Goal: Task Accomplishment & Management: Use online tool/utility

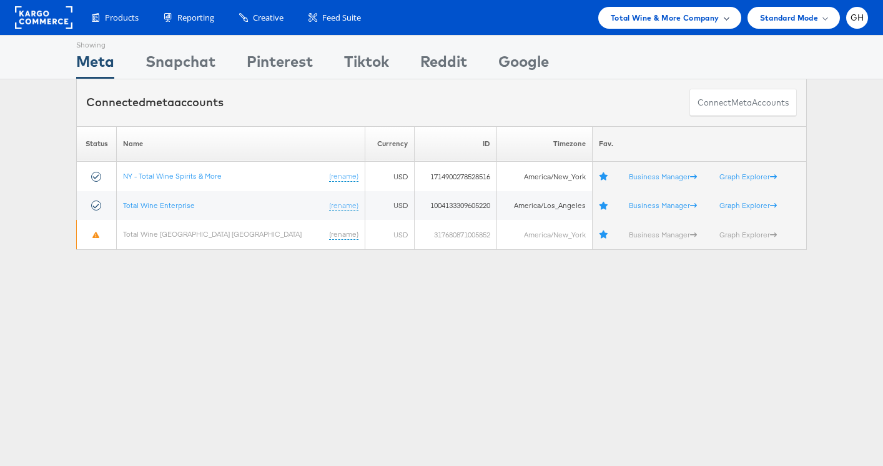
click at [631, 26] on div "Total Wine & More Company" at bounding box center [669, 18] width 143 height 22
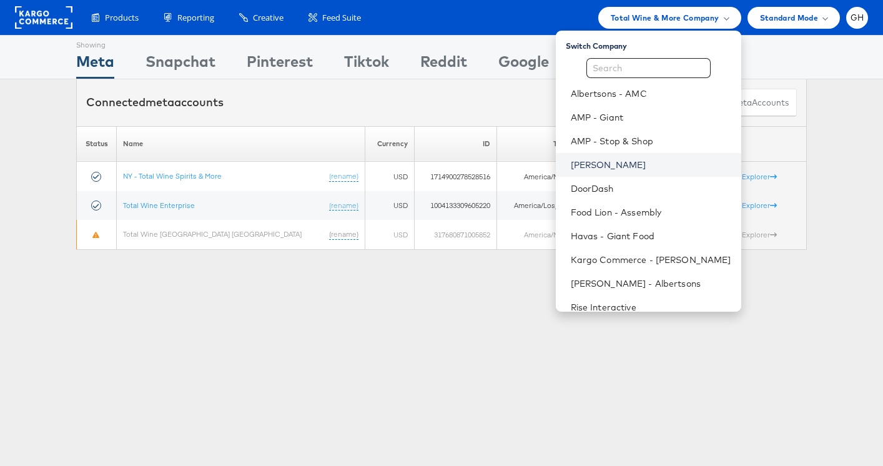
click at [597, 166] on link "[PERSON_NAME]" at bounding box center [651, 165] width 161 height 12
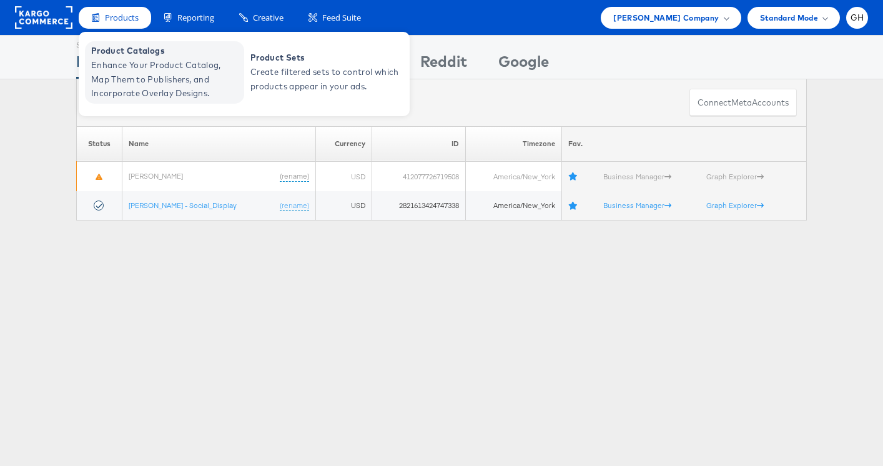
click at [120, 67] on span "Enhance Your Product Catalog, Map Them to Publishers, and Incorporate Overlay D…" at bounding box center [166, 79] width 150 height 42
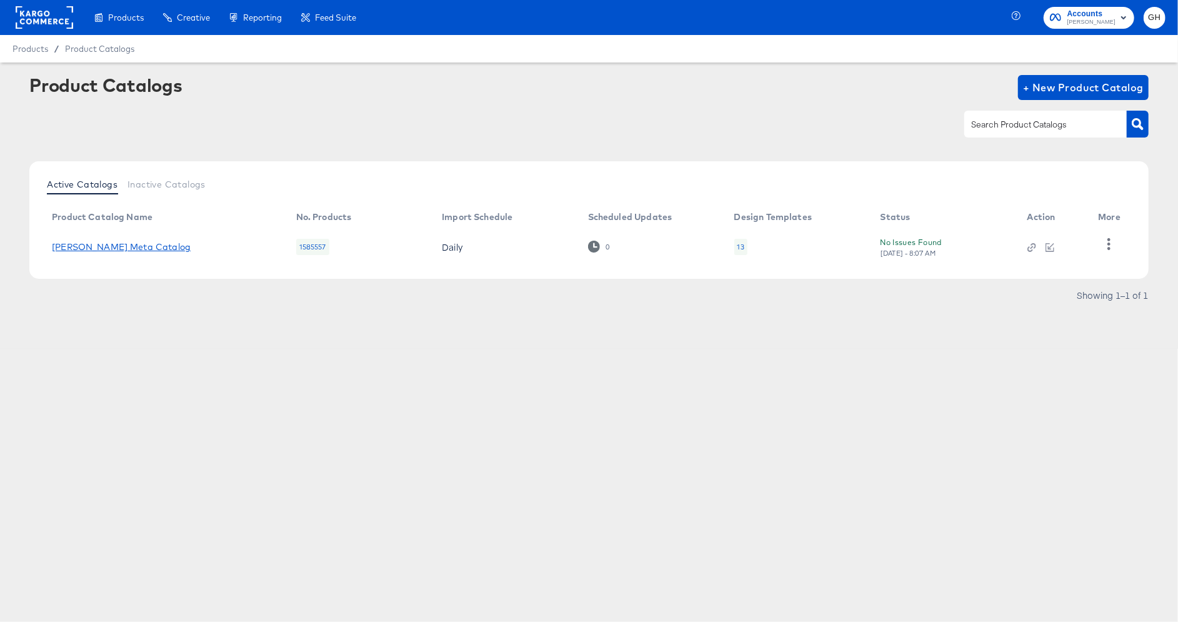
click at [119, 251] on link "Belk Meta Catalog" at bounding box center [121, 247] width 139 height 10
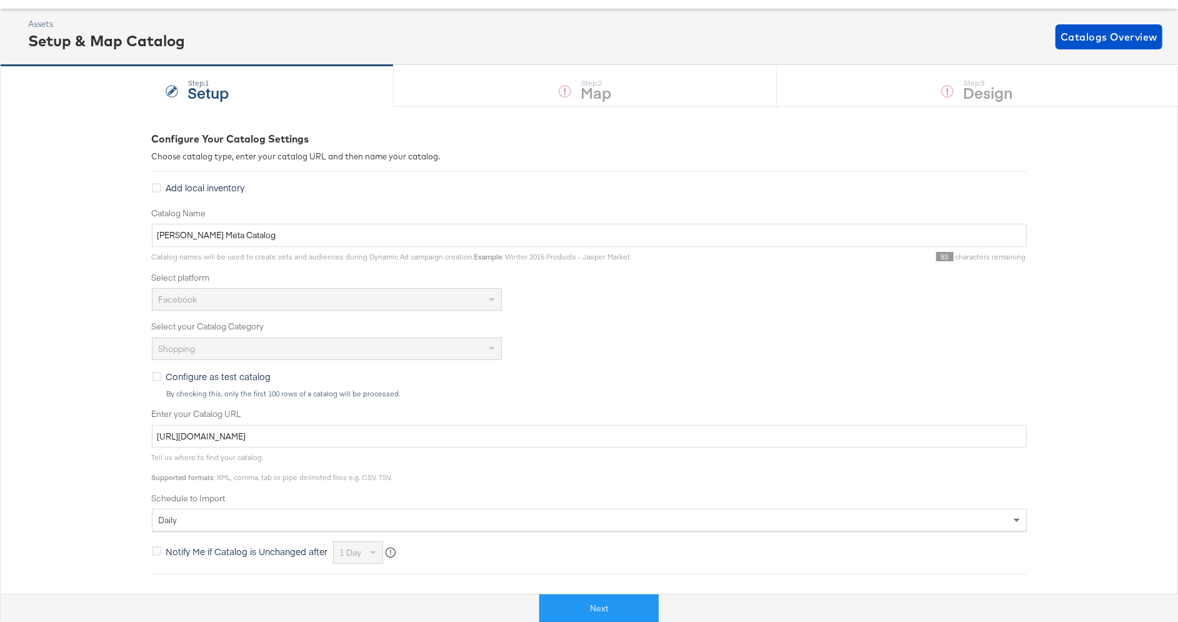
scroll to position [57, 0]
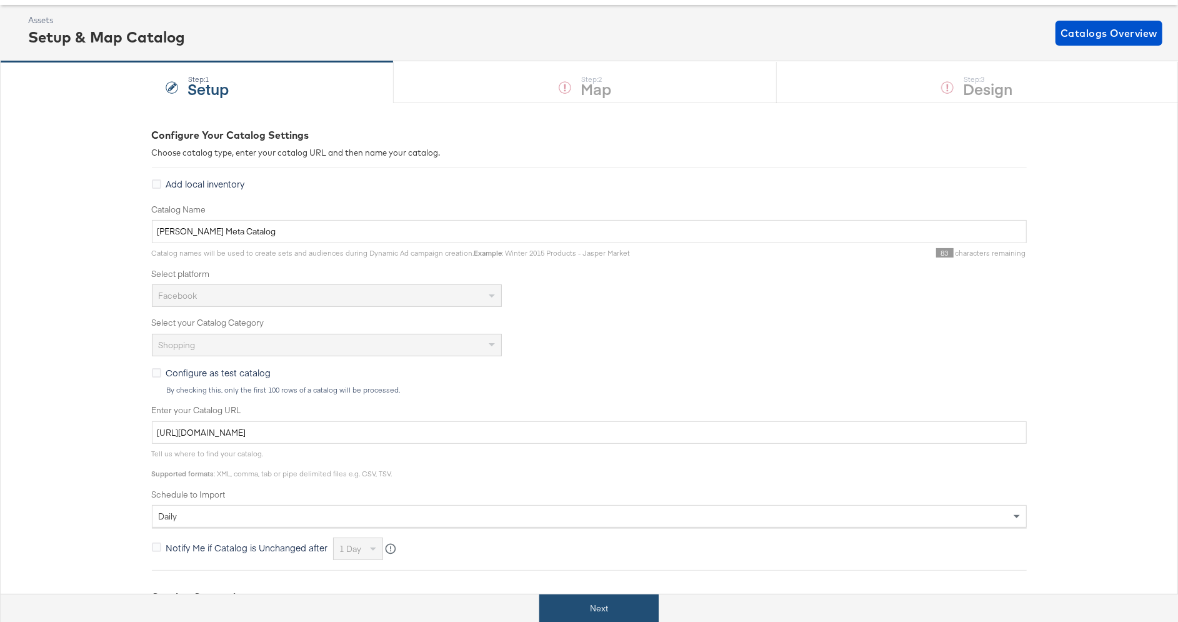
click at [591, 603] on button "Next" at bounding box center [598, 608] width 119 height 28
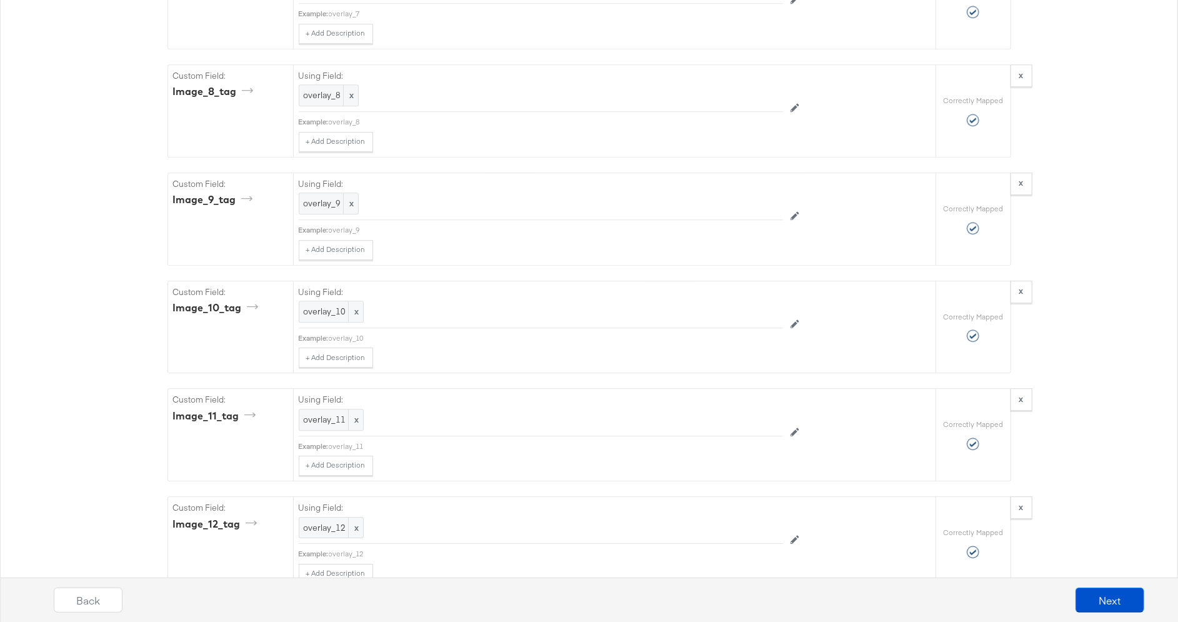
scroll to position [2831, 0]
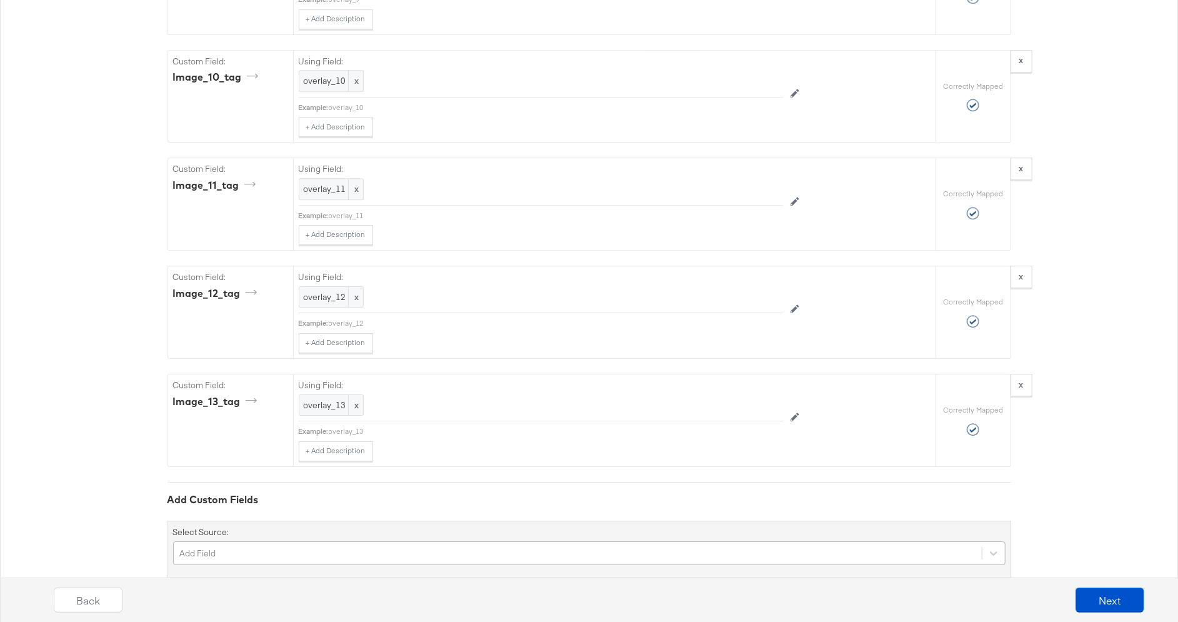
click at [290, 541] on div "Add Field" at bounding box center [589, 553] width 832 height 24
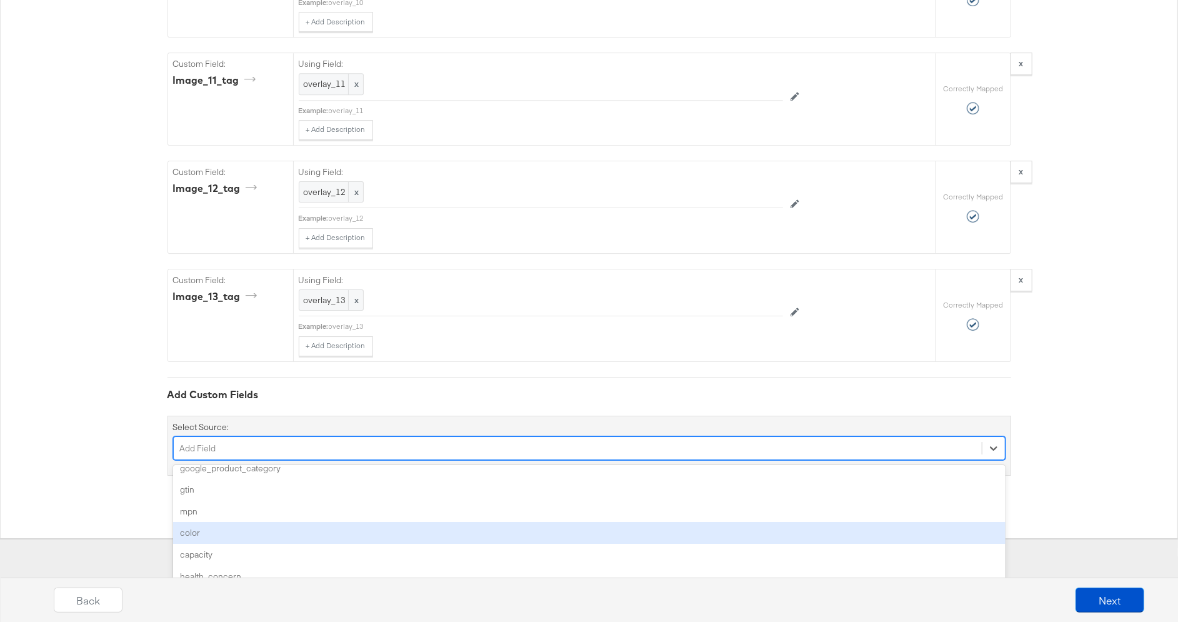
scroll to position [0, 0]
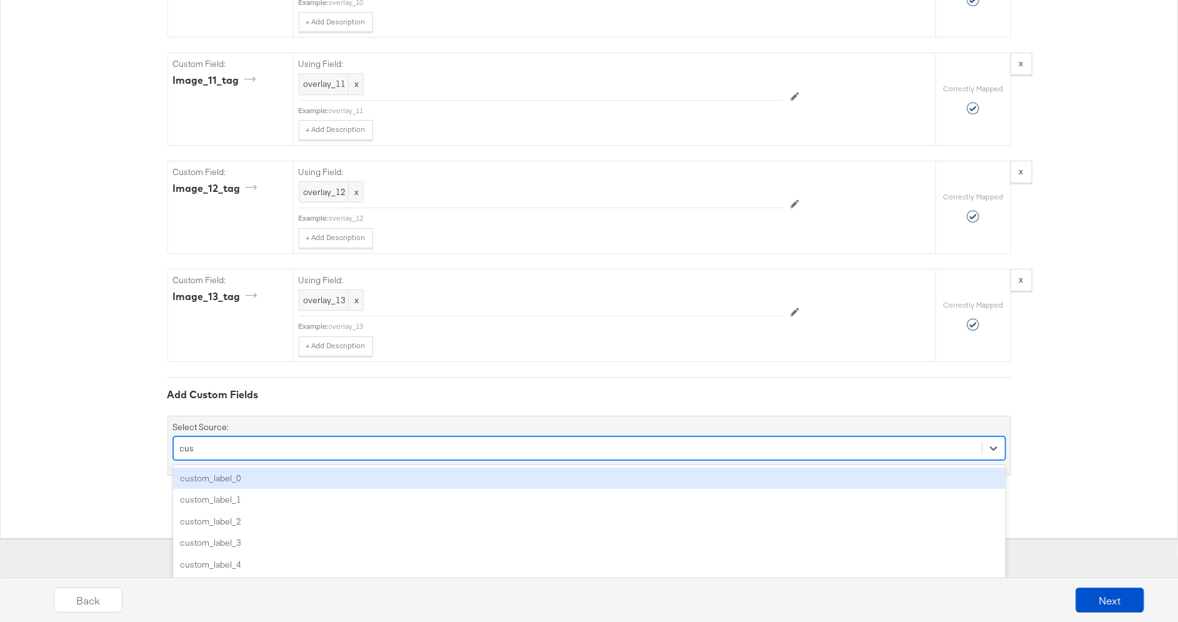
type input "cus"
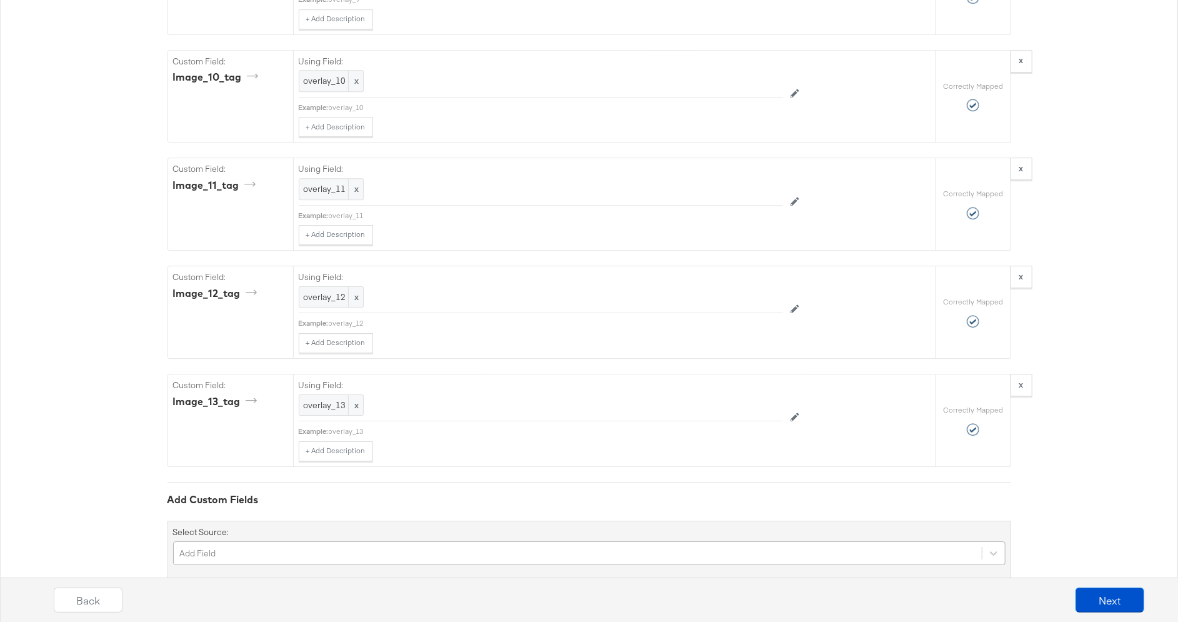
click at [194, 541] on div "Add Field" at bounding box center [589, 553] width 832 height 24
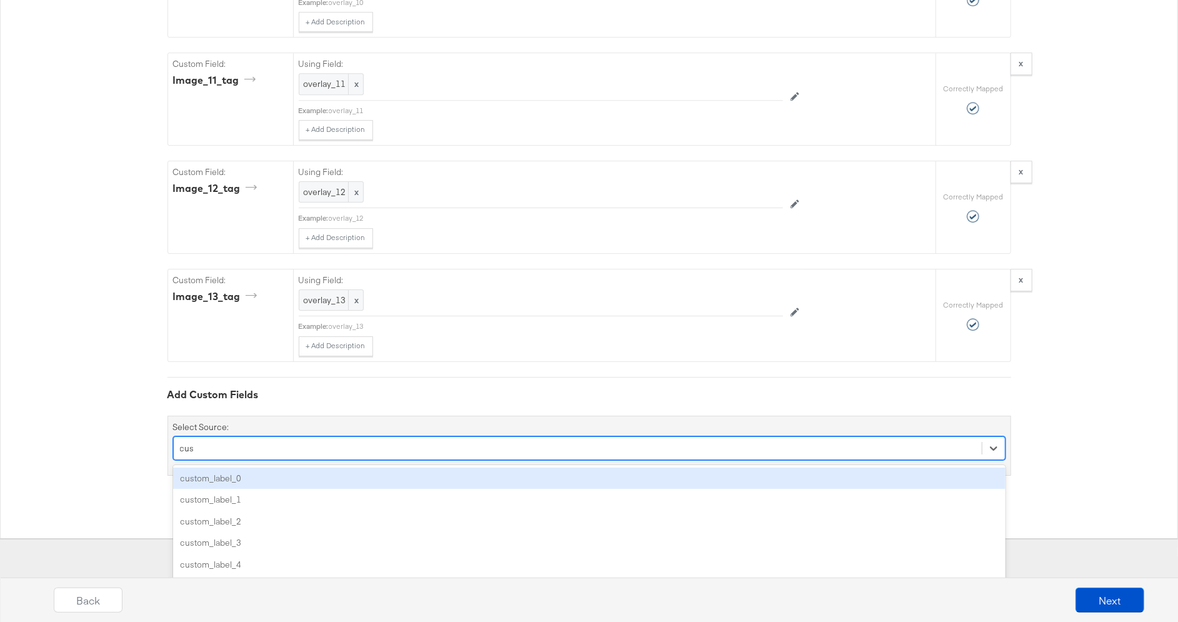
type input "cust"
click at [241, 467] on div "custom_label_0" at bounding box center [589, 478] width 832 height 22
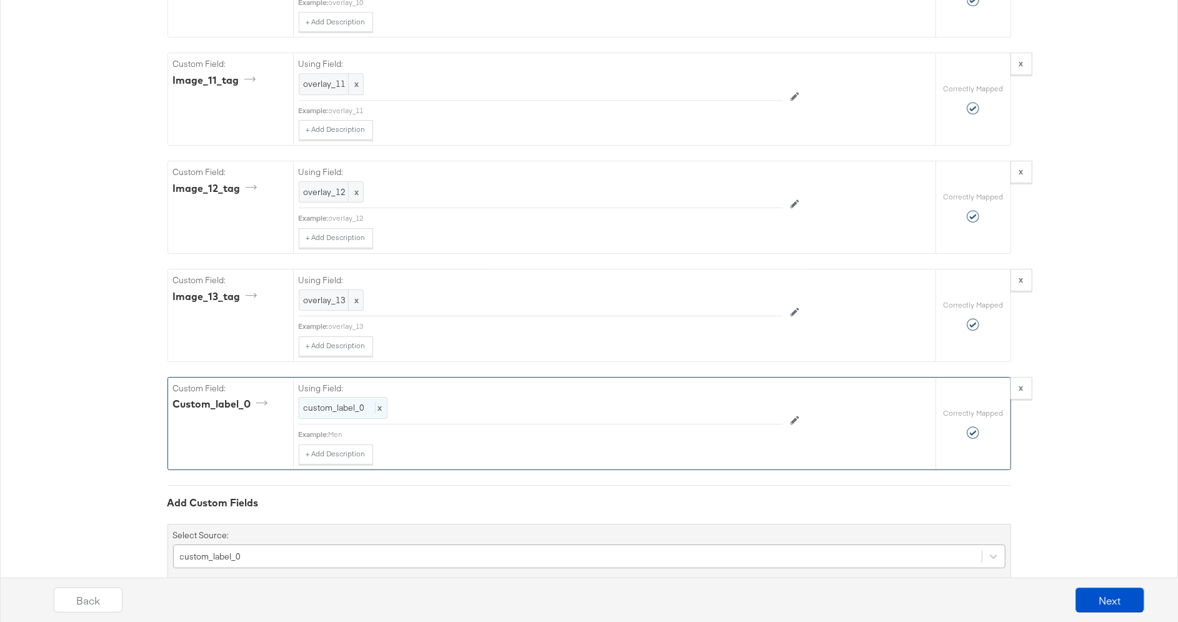
click at [376, 402] on span "x" at bounding box center [378, 407] width 7 height 11
click at [404, 397] on div "custom_label_0" at bounding box center [512, 407] width 426 height 21
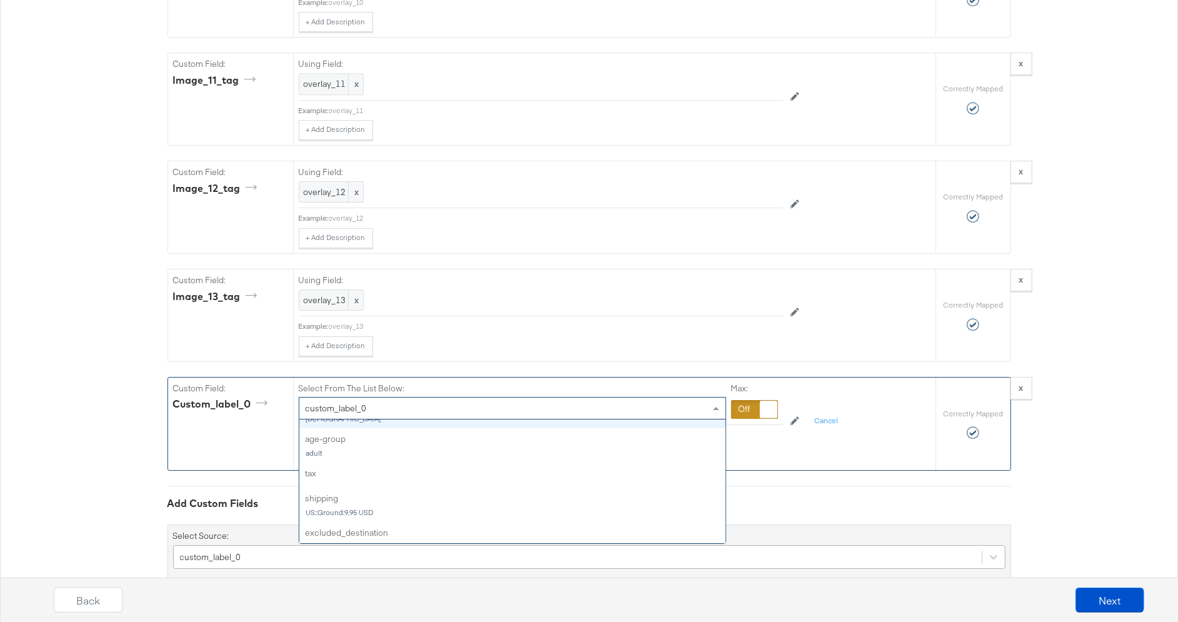
scroll to position [609, 0]
click at [753, 400] on div at bounding box center [754, 409] width 47 height 19
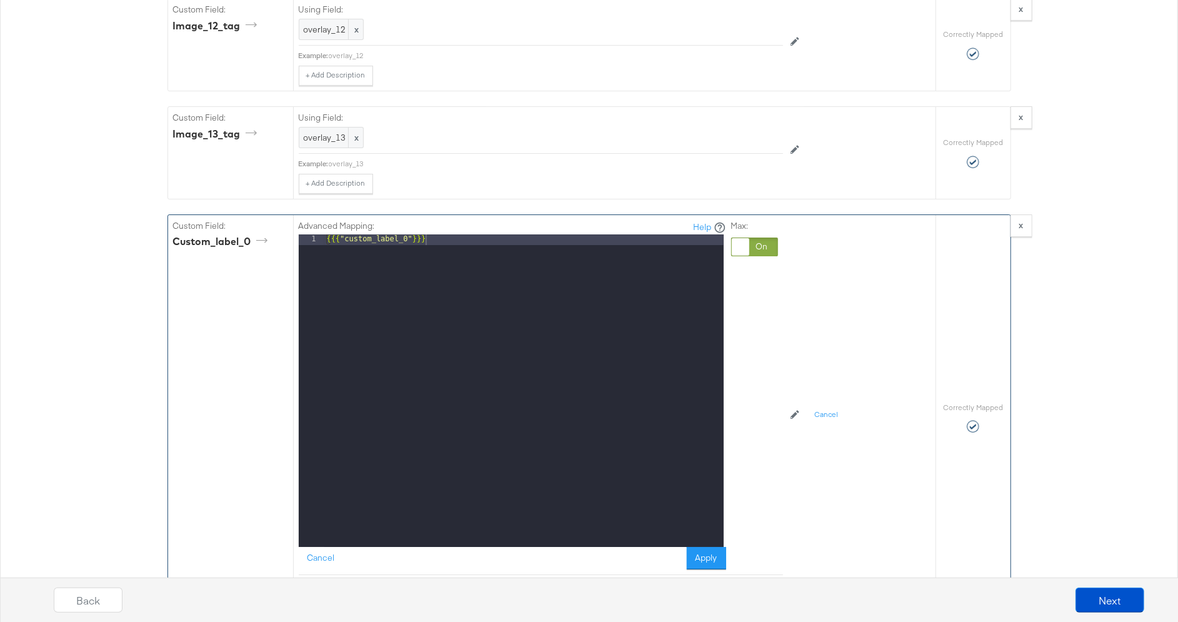
scroll to position [3102, 0]
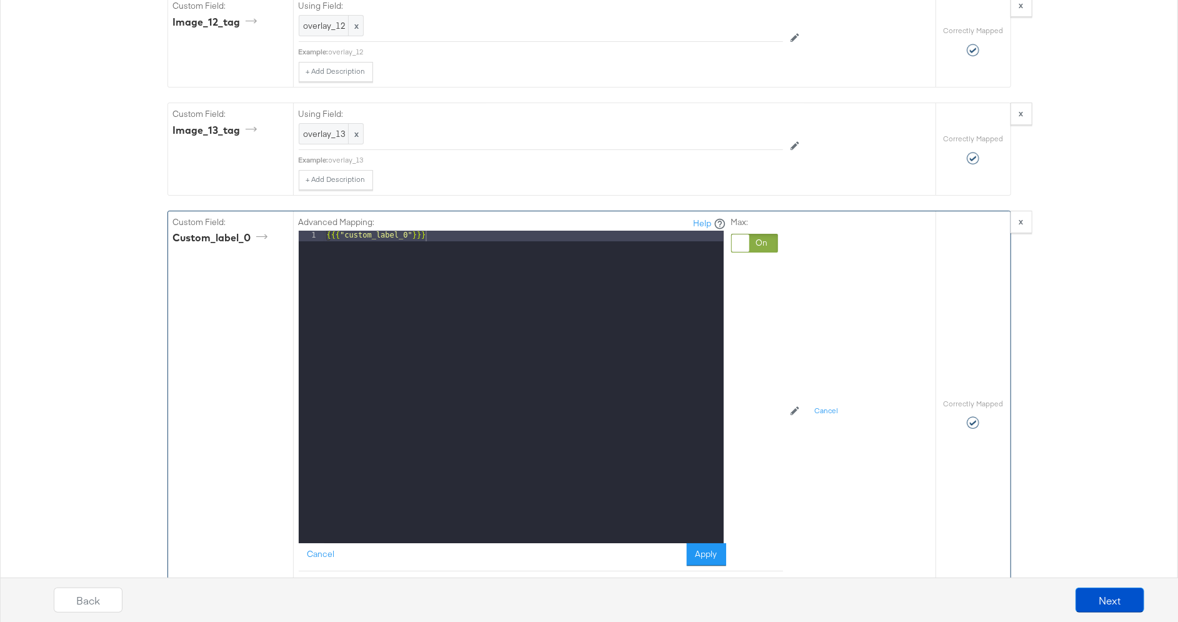
click at [473, 231] on div "{{{ "custom_label_0" }}}" at bounding box center [523, 397] width 399 height 333
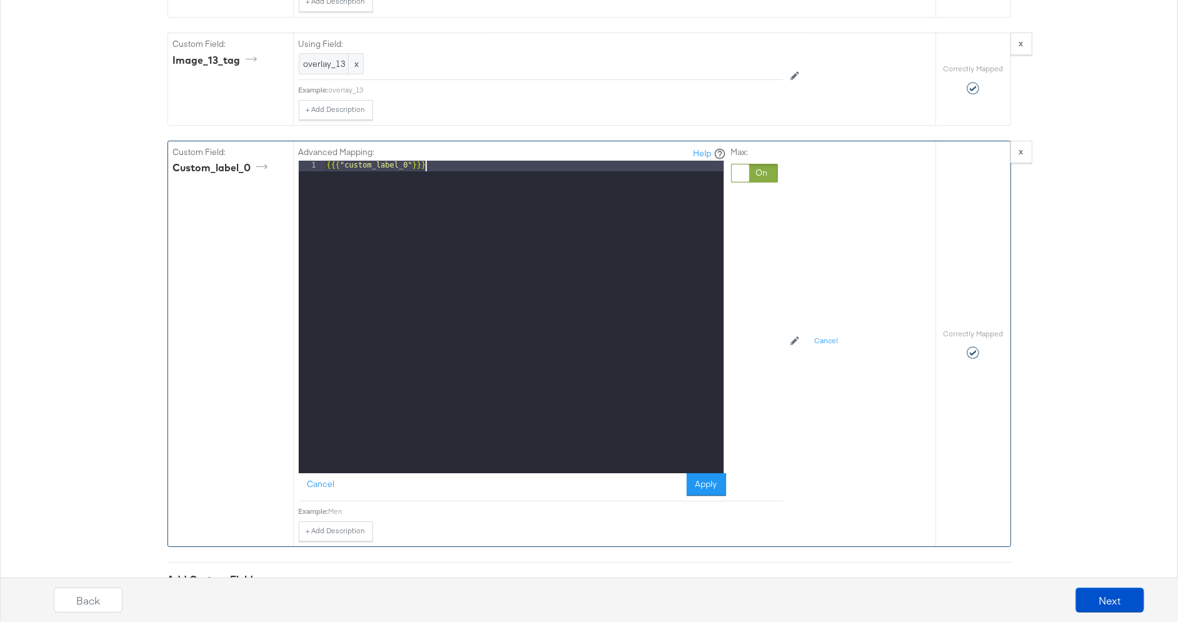
scroll to position [3187, 0]
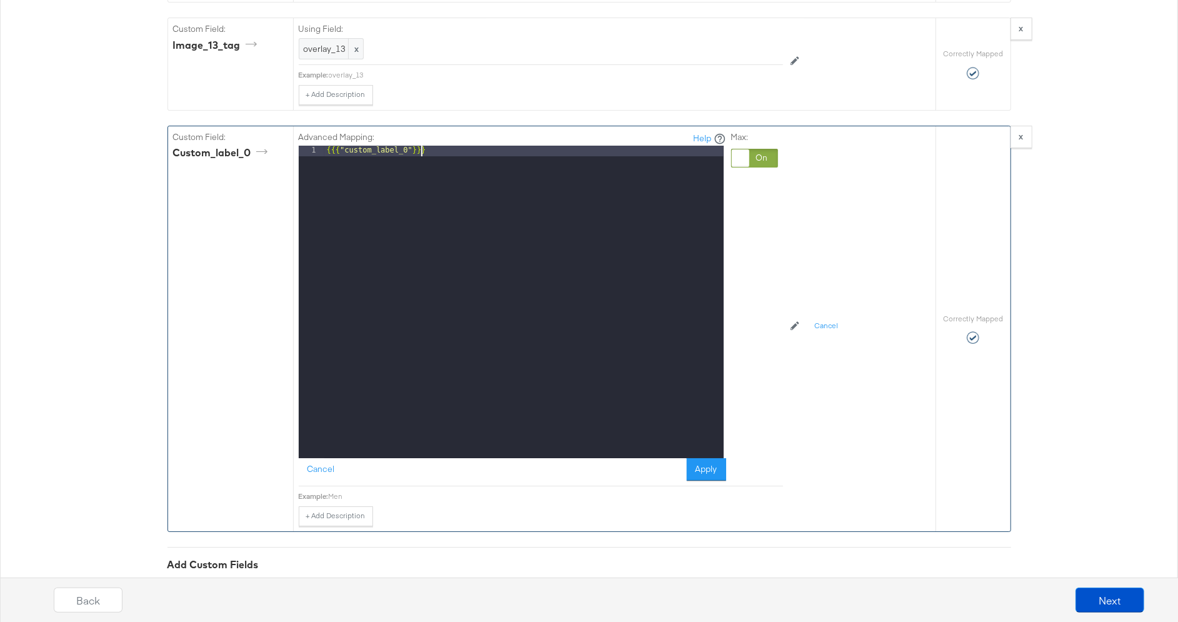
click at [419, 146] on div "{{{ "custom_label_0" }}}" at bounding box center [523, 312] width 399 height 333
click at [435, 146] on div "{{{ "custom_label_0" }}}" at bounding box center [523, 312] width 399 height 333
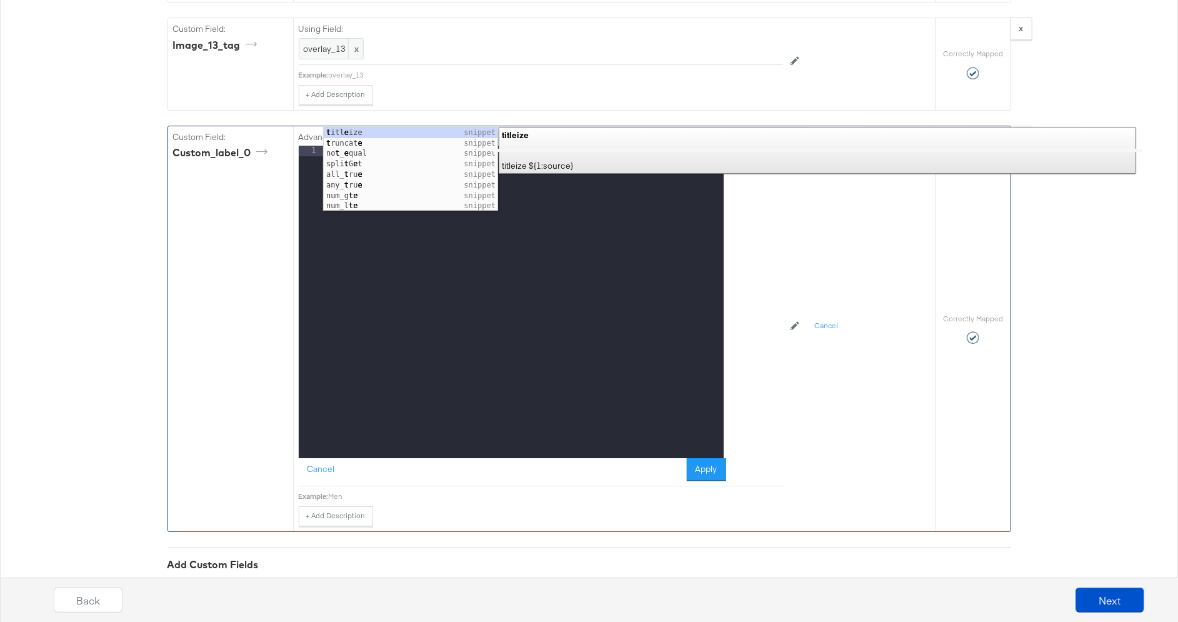
click at [361, 146] on div "te" at bounding box center [523, 312] width 399 height 333
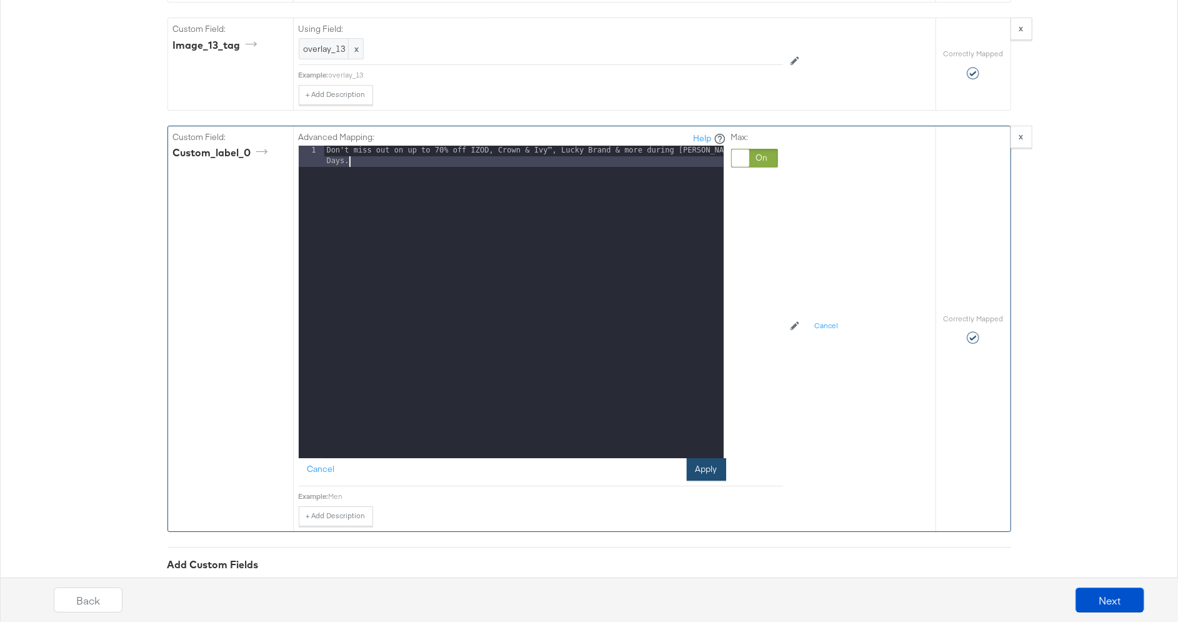
click at [708, 458] on button "Apply" at bounding box center [706, 469] width 39 height 22
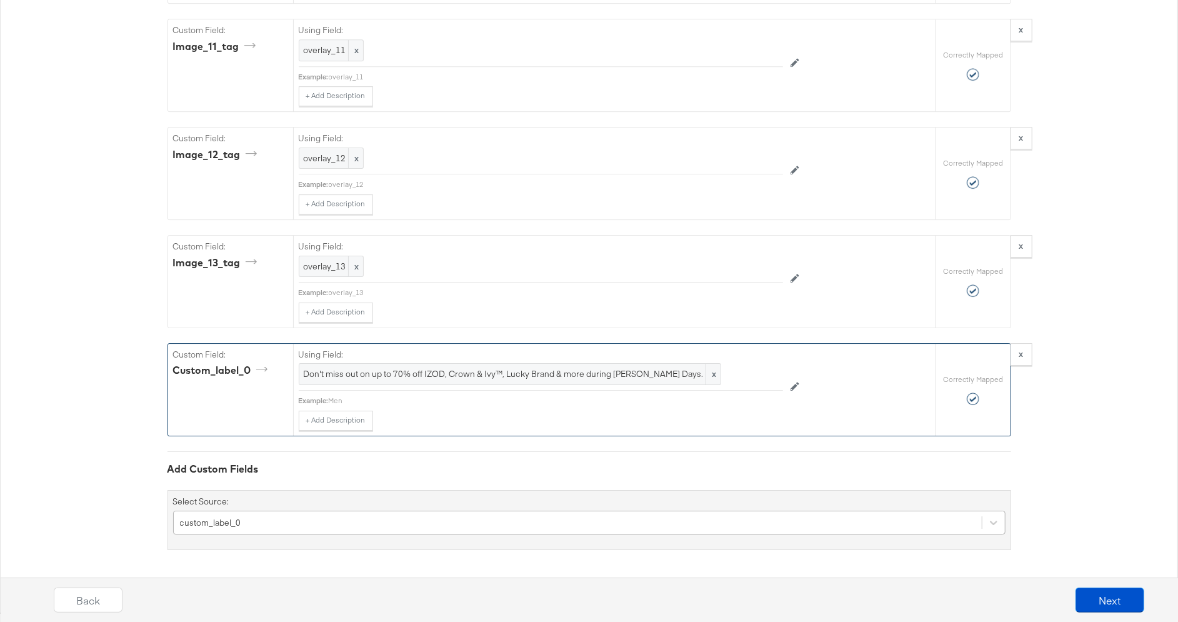
scroll to position [2938, 0]
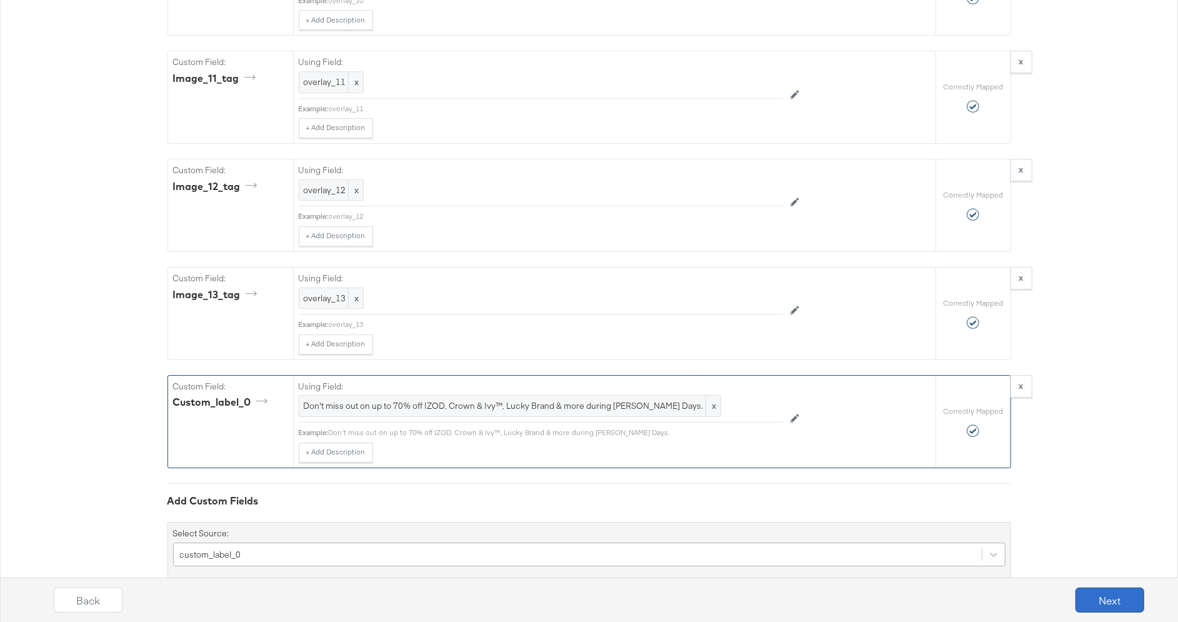
click at [1104, 594] on button "Next" at bounding box center [1109, 599] width 69 height 25
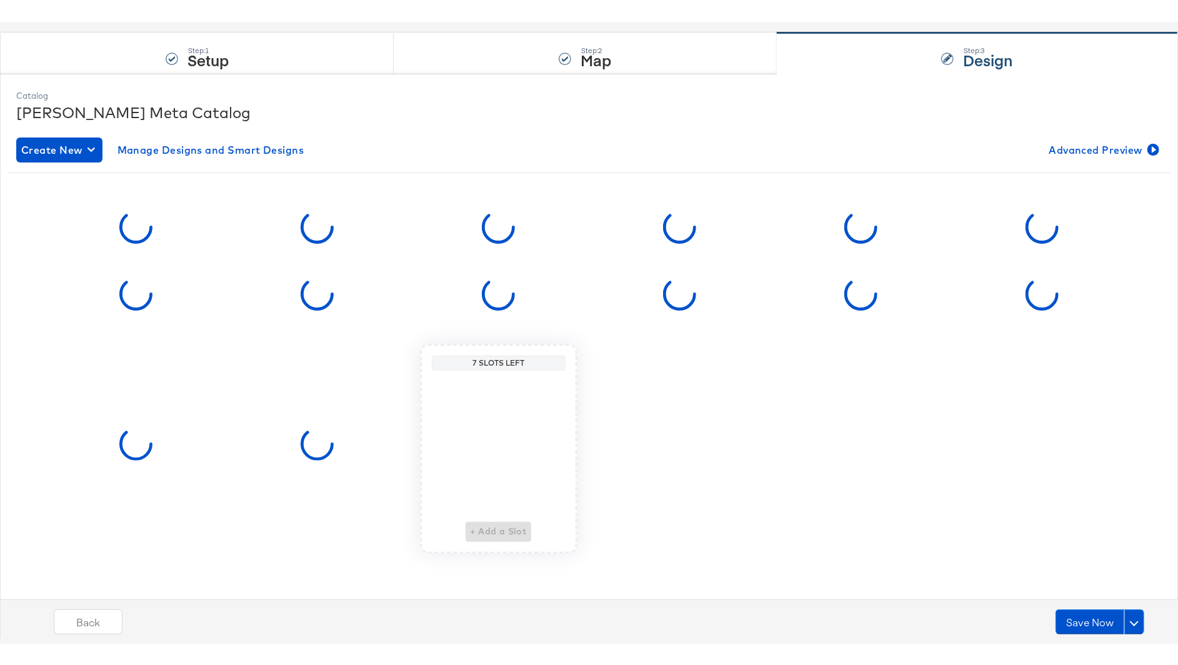
scroll to position [0, 0]
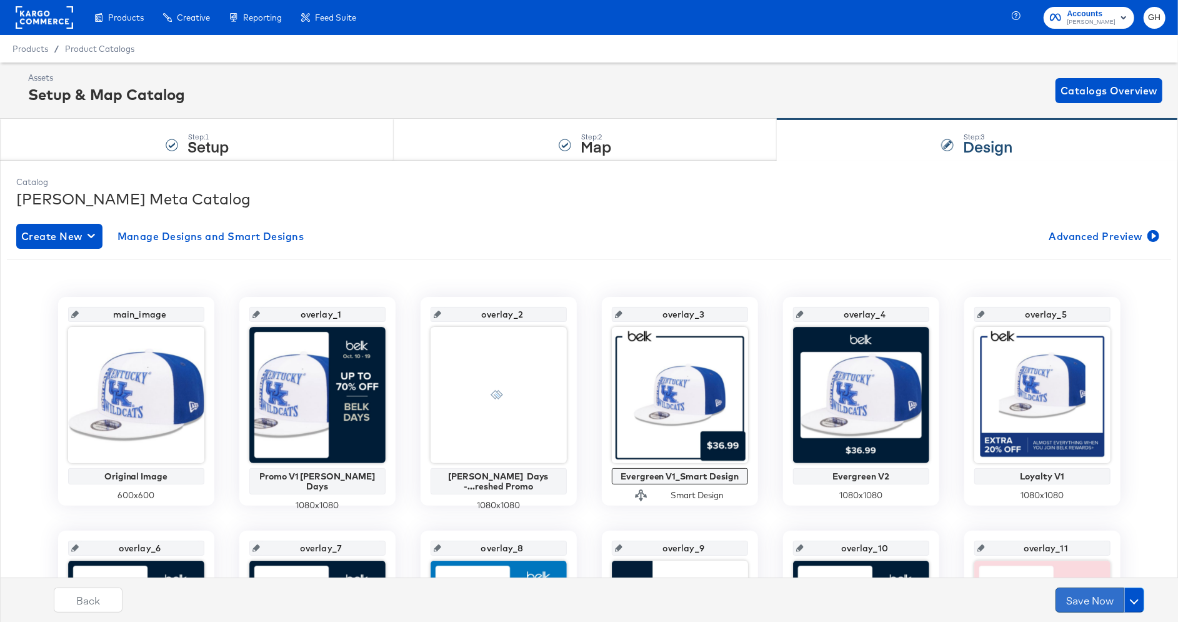
click at [1099, 594] on button "Save Now" at bounding box center [1089, 599] width 69 height 25
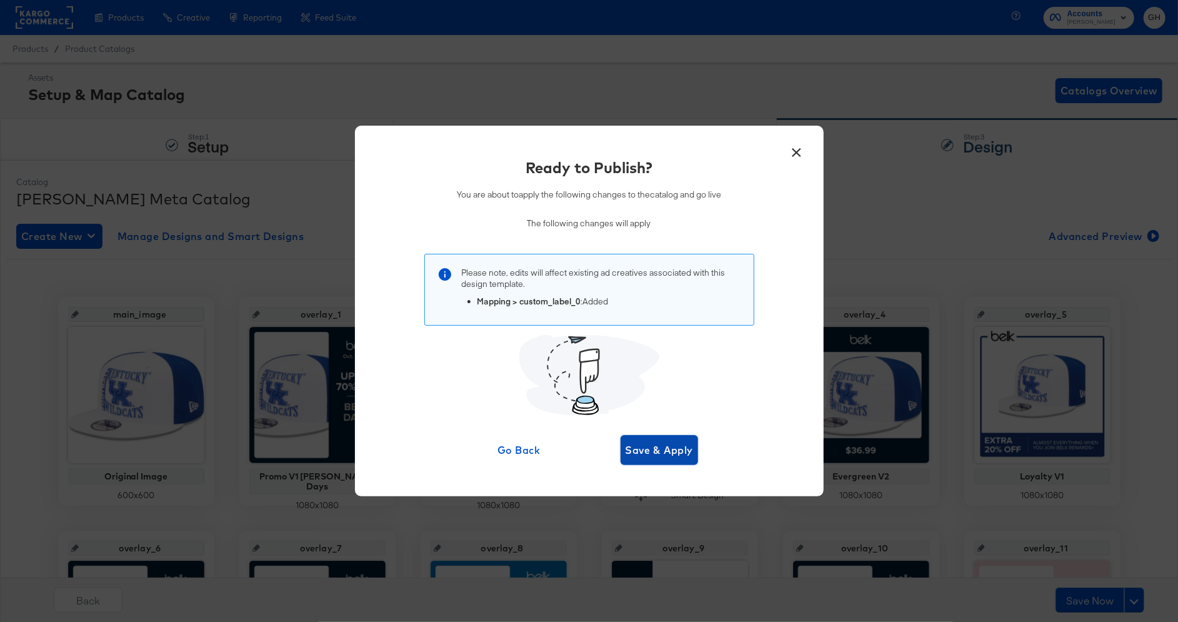
click at [652, 457] on span "Save & Apply" at bounding box center [659, 449] width 68 height 17
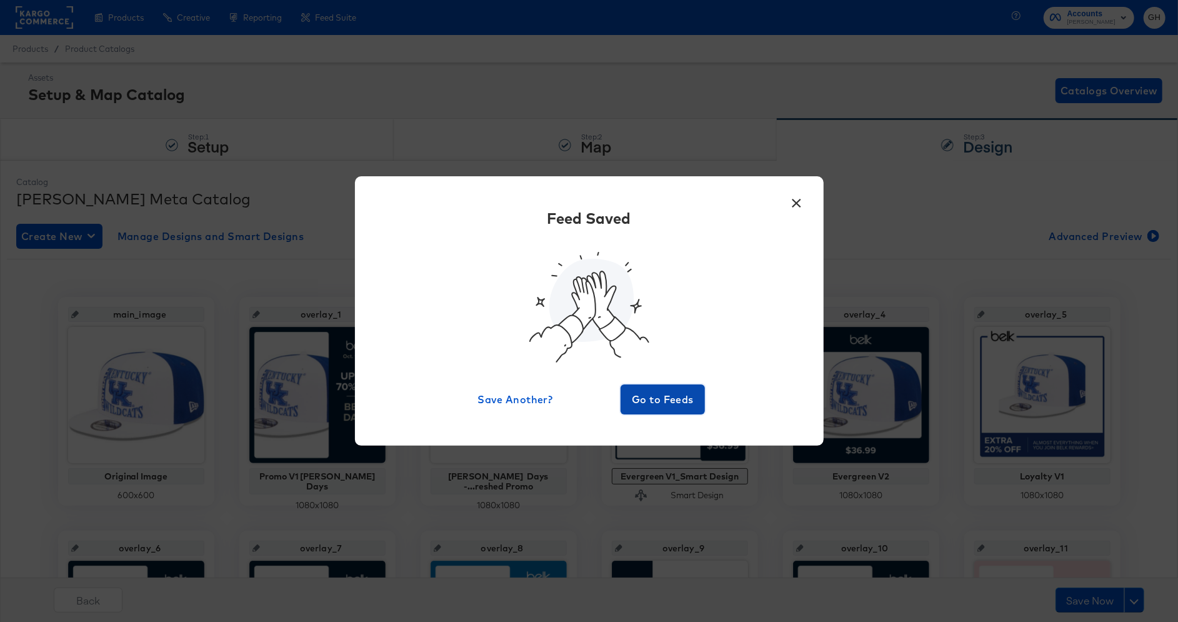
click at [658, 401] on span "Go to Feeds" at bounding box center [662, 398] width 75 height 17
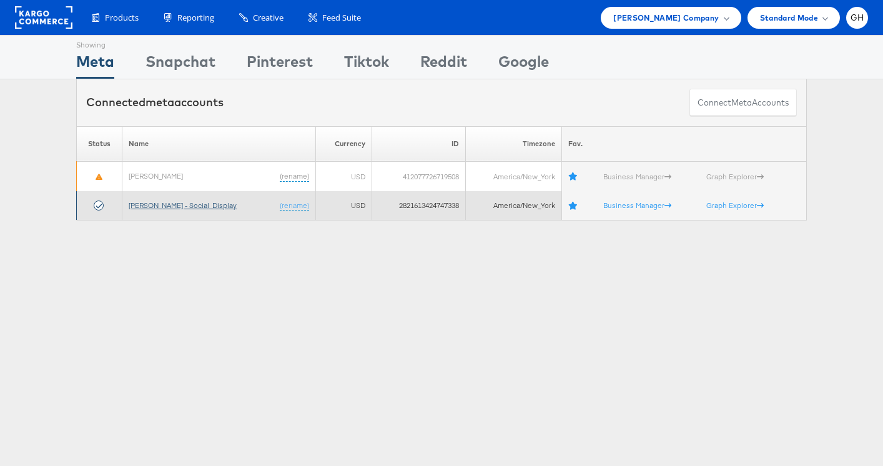
click at [173, 202] on link "[PERSON_NAME] - Social_Display" at bounding box center [183, 205] width 108 height 9
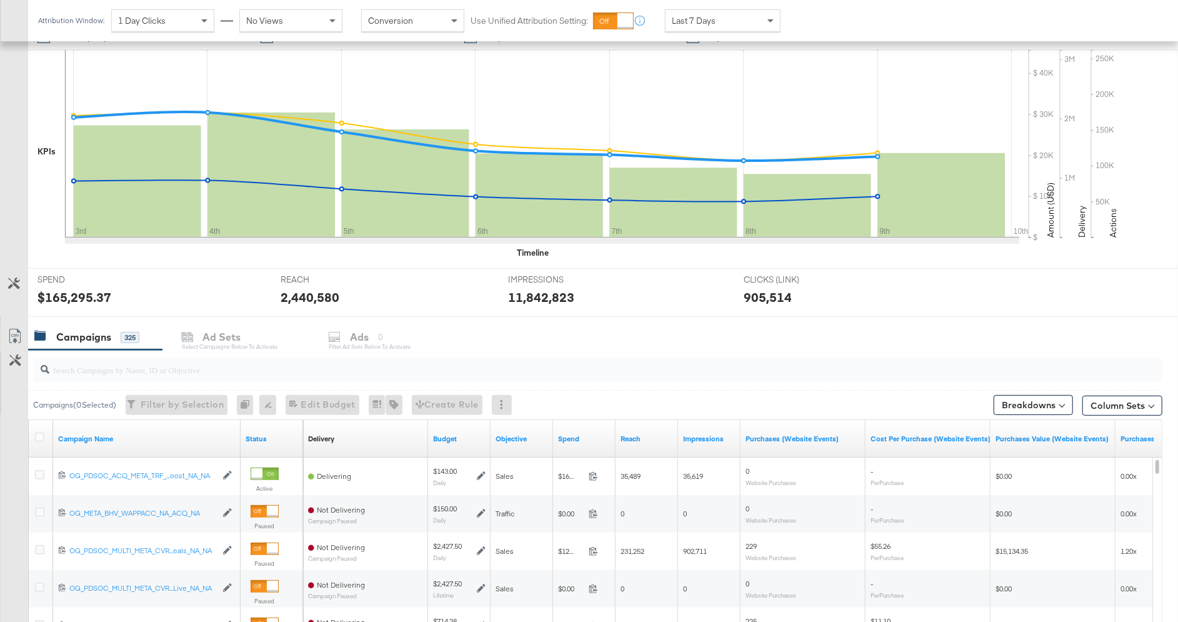
scroll to position [268, 0]
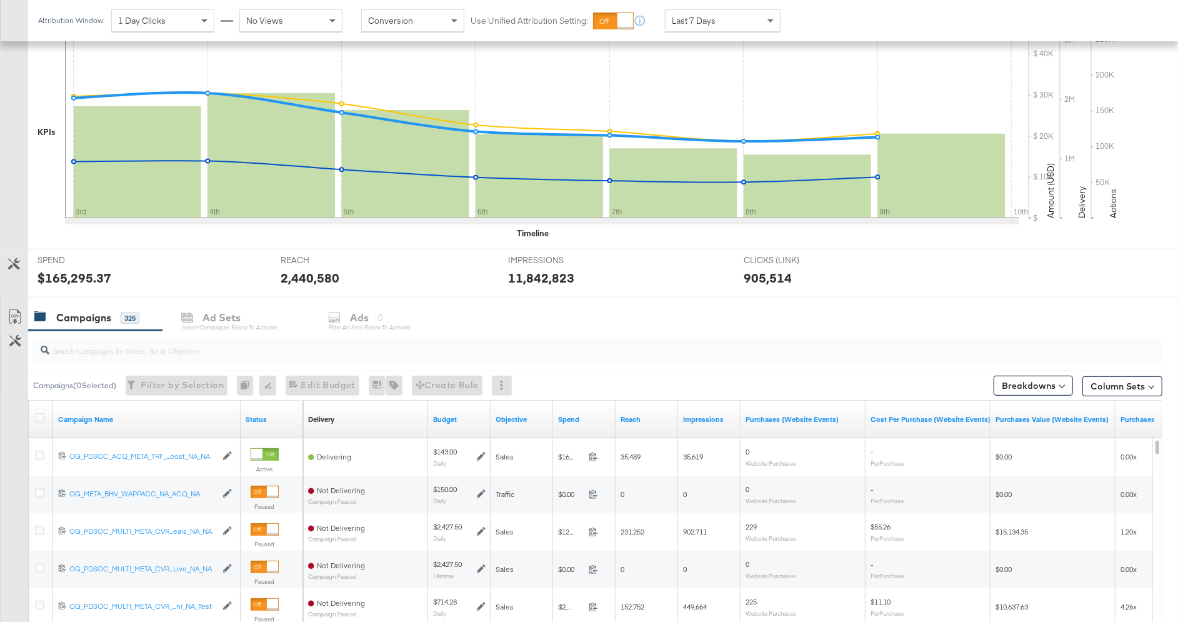
click at [177, 341] on input "search" at bounding box center [554, 345] width 1010 height 24
paste input "120231404664150171"
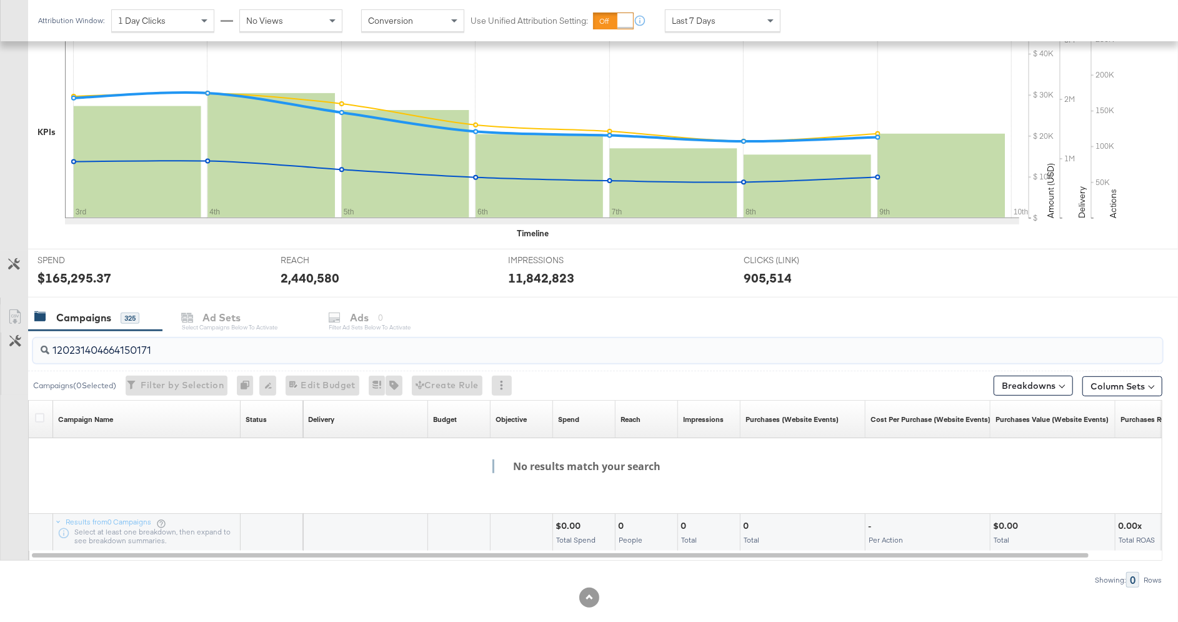
type input "120231404664150171"
click at [322, 314] on div "Campaigns 325 Ad Sets Select Campaigns below to activate Ads 0 Filter Ad Sets b…" at bounding box center [602, 317] width 1149 height 27
click at [135, 350] on input "120231404664150171" at bounding box center [554, 345] width 1010 height 24
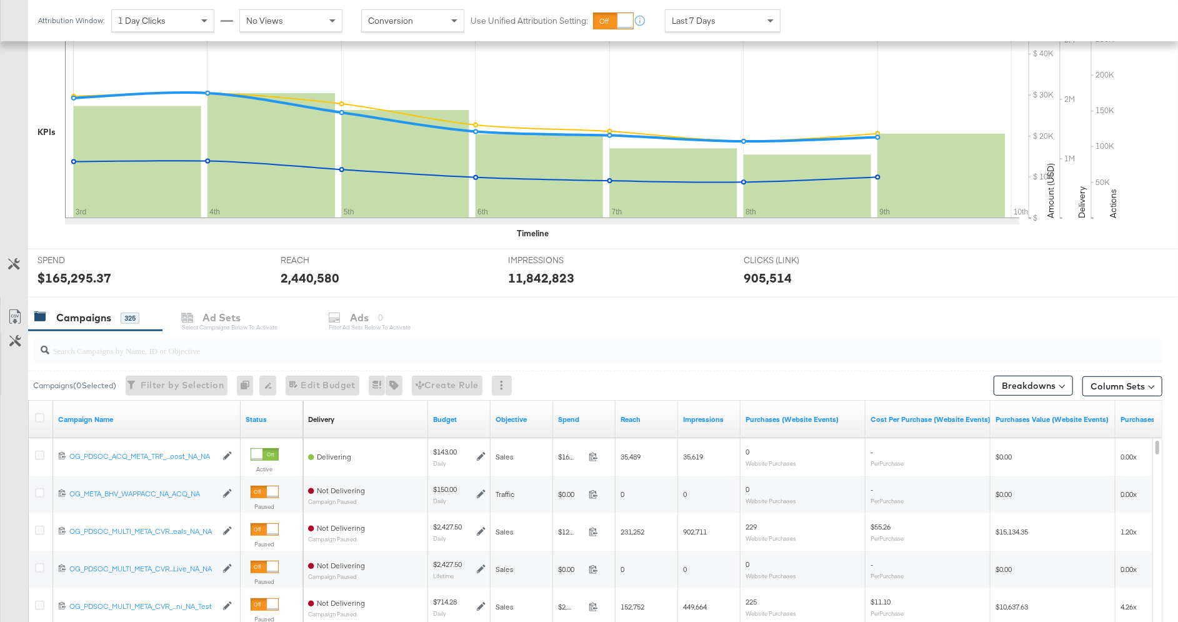
click at [325, 319] on div "Campaigns 325 Ad Sets Select Campaigns below to activate Ads 0 Filter Ad Sets b…" at bounding box center [602, 317] width 1149 height 27
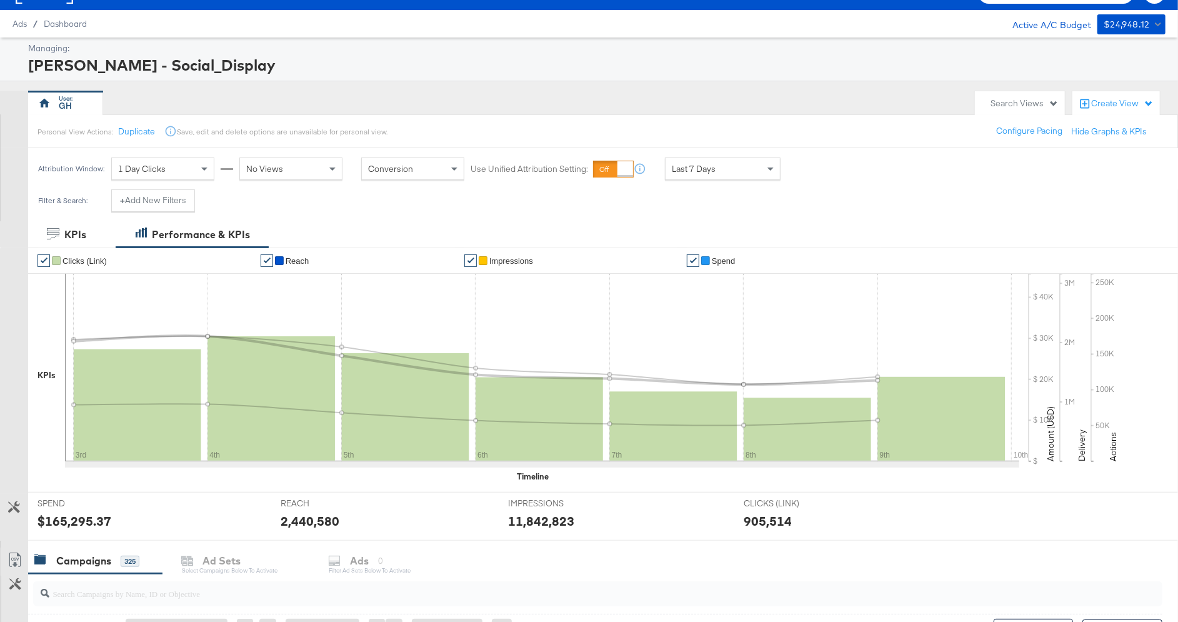
scroll to position [0, 0]
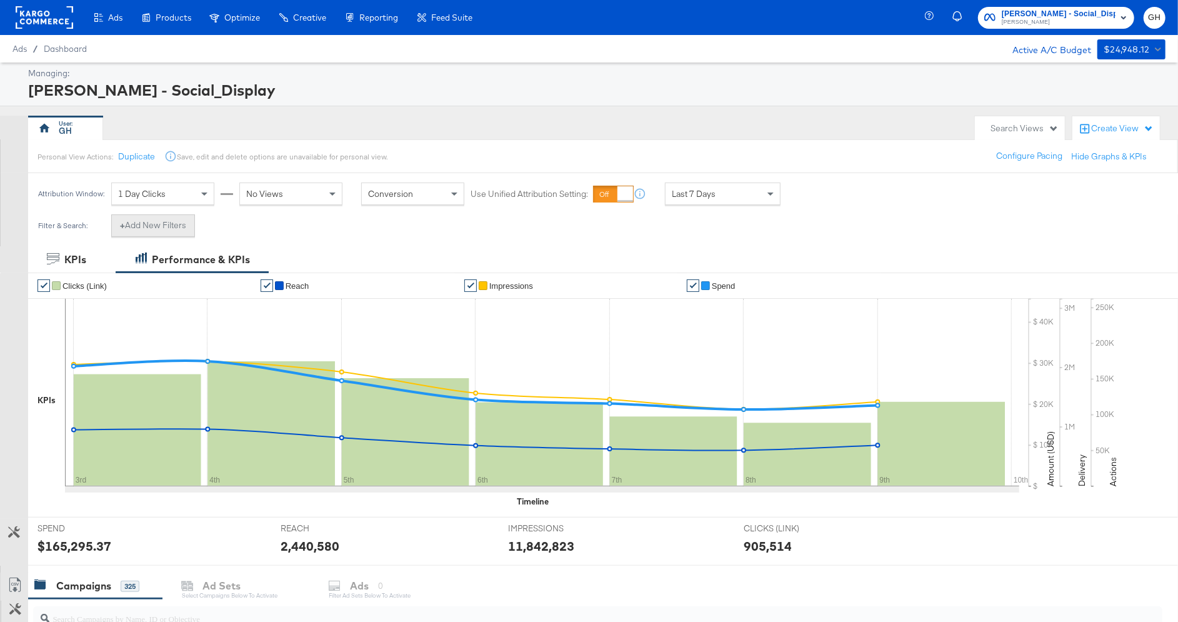
click at [167, 217] on button "+ Add New Filters" at bounding box center [153, 225] width 84 height 22
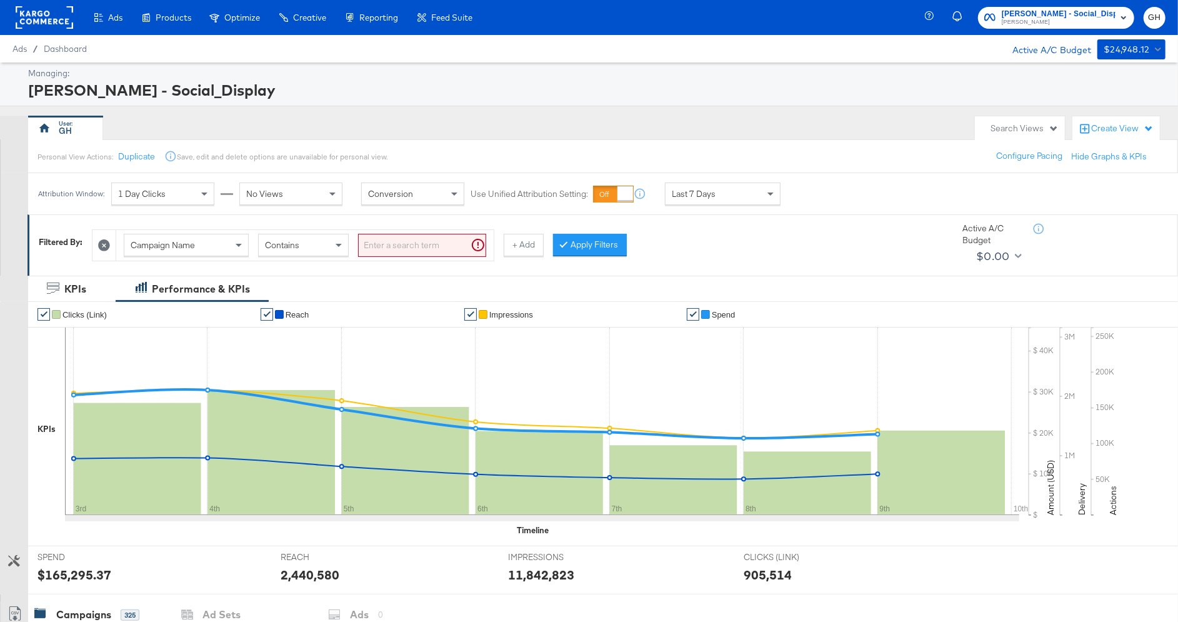
click at [212, 244] on div "Campaign Name" at bounding box center [186, 244] width 124 height 21
click at [389, 241] on input "search" at bounding box center [422, 245] width 128 height 23
paste input "120231404664150171"
type input "120231404664150171"
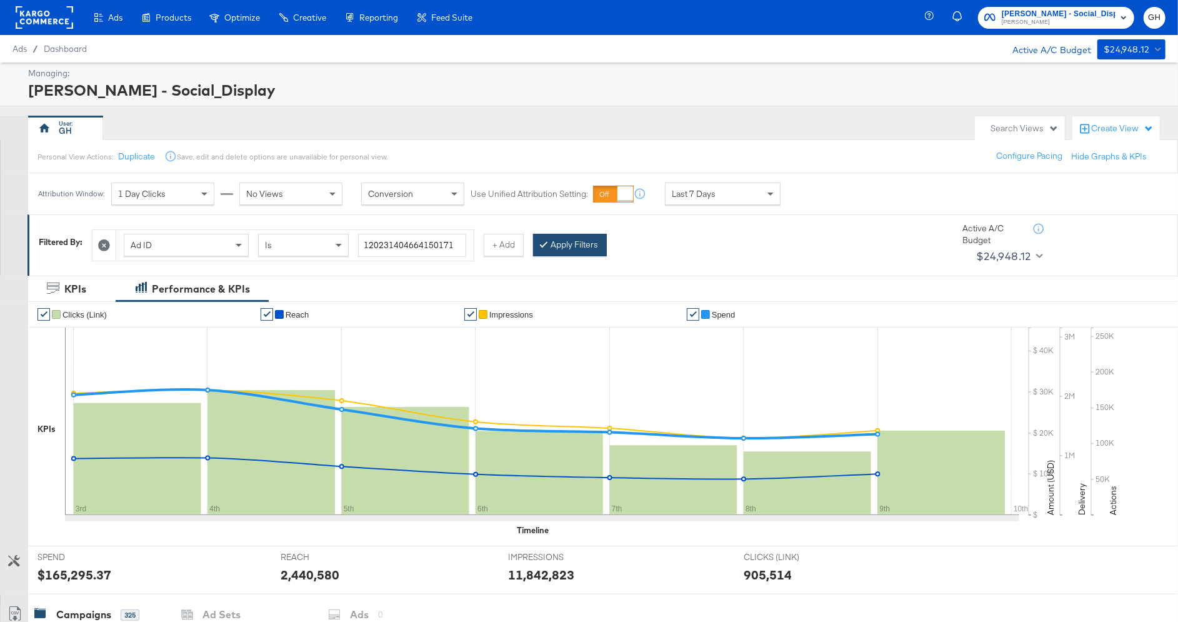
click at [582, 236] on button "Apply Filters" at bounding box center [570, 245] width 74 height 22
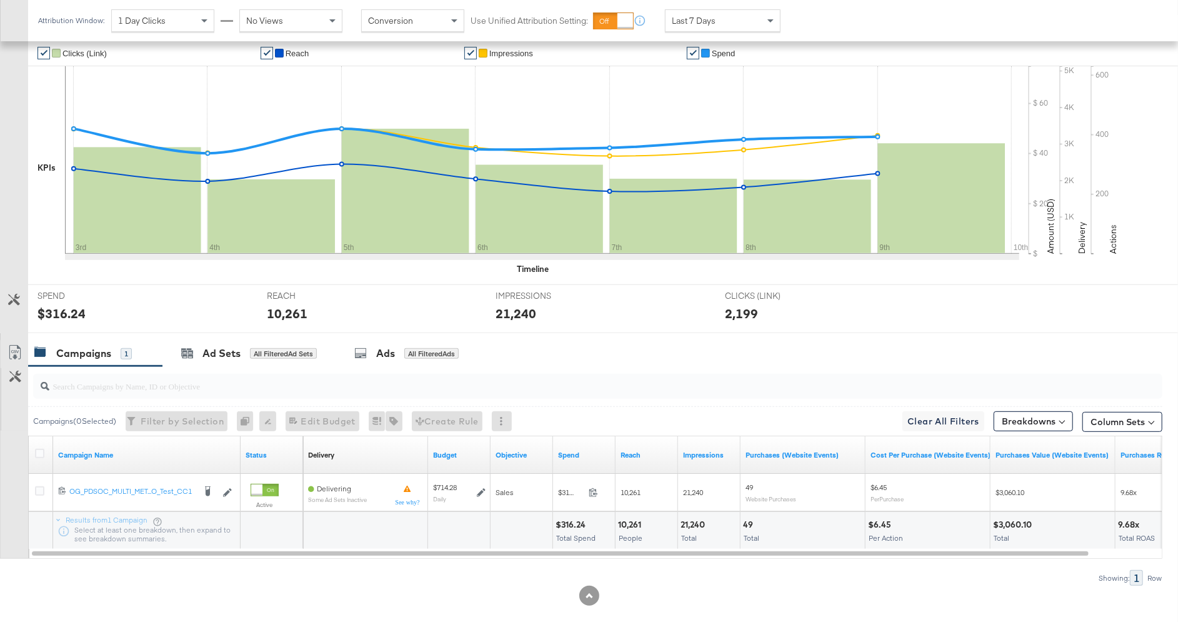
scroll to position [267, 0]
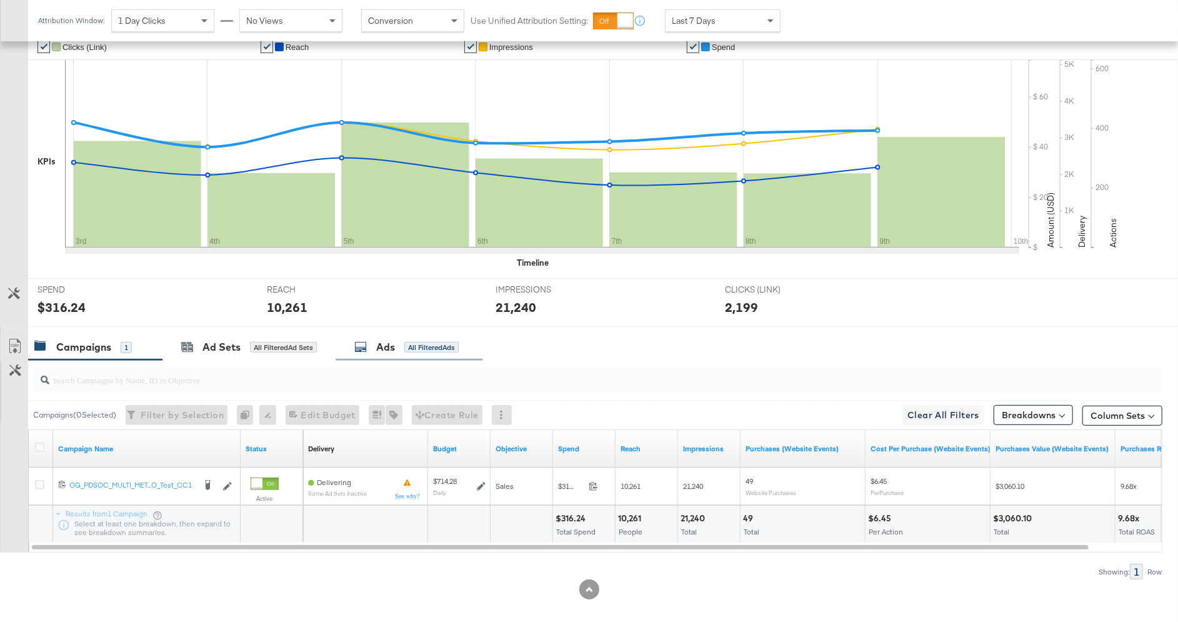
click at [385, 354] on div "Ads All Filtered Ads" at bounding box center [408, 347] width 147 height 27
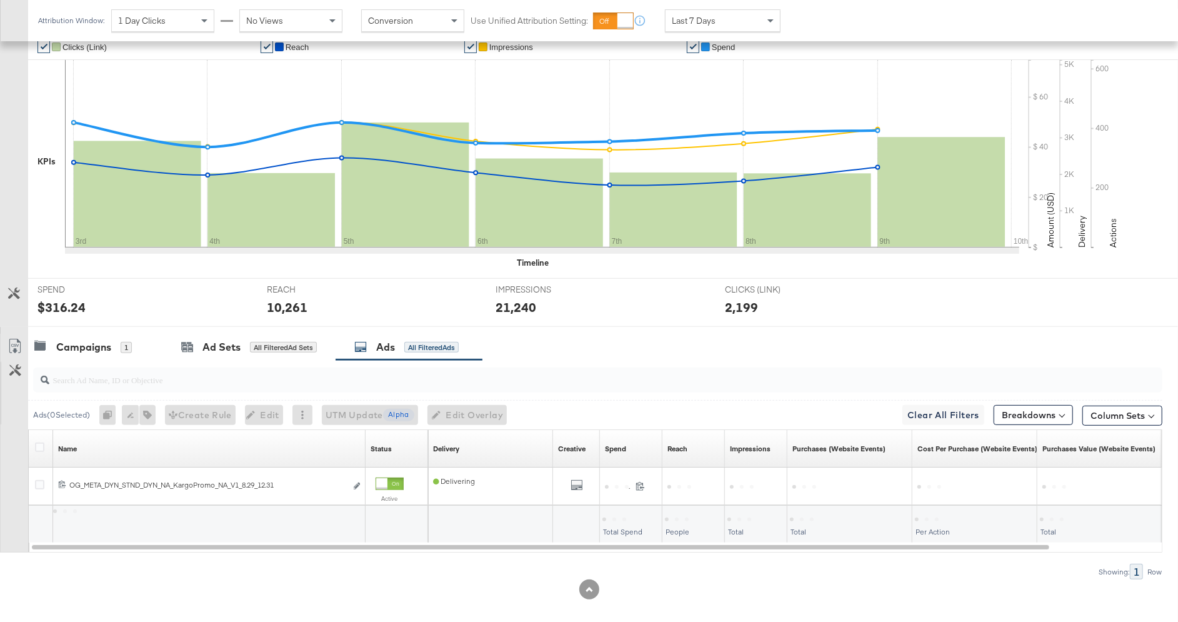
scroll to position [277, 0]
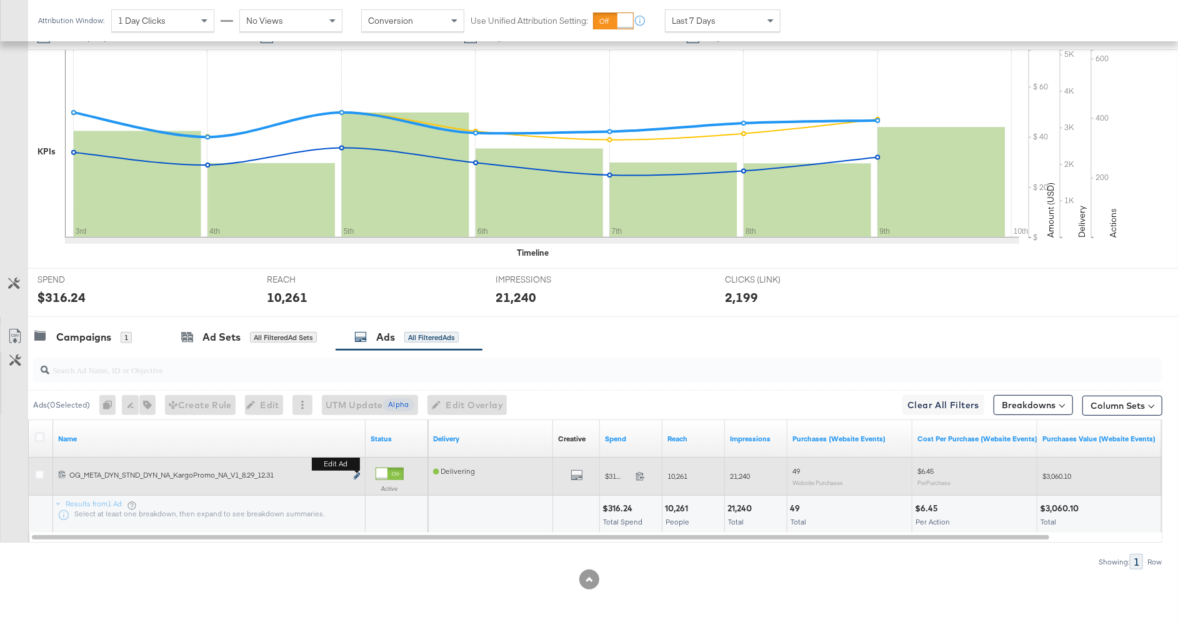
click at [358, 475] on icon "link" at bounding box center [357, 475] width 6 height 7
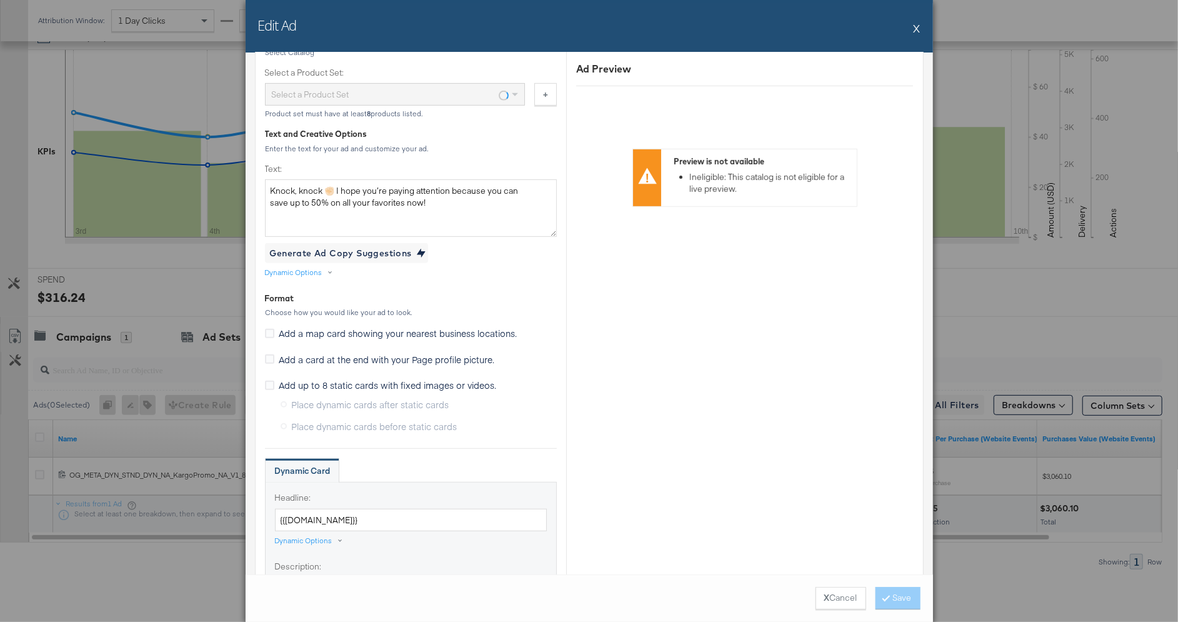
scroll to position [463, 0]
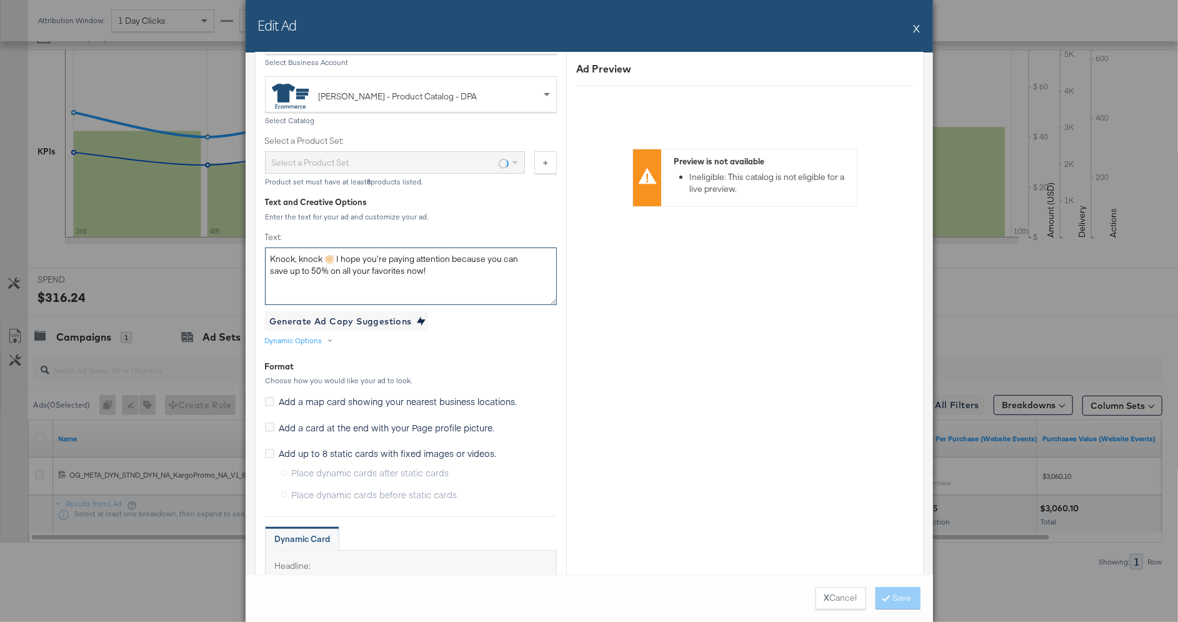
click at [460, 278] on textarea "Knock, knock ✊🏻 I hope you’re paying attention because you can save up to 50% o…" at bounding box center [411, 275] width 292 height 57
click at [317, 341] on div "Dynamic Options" at bounding box center [293, 340] width 57 height 10
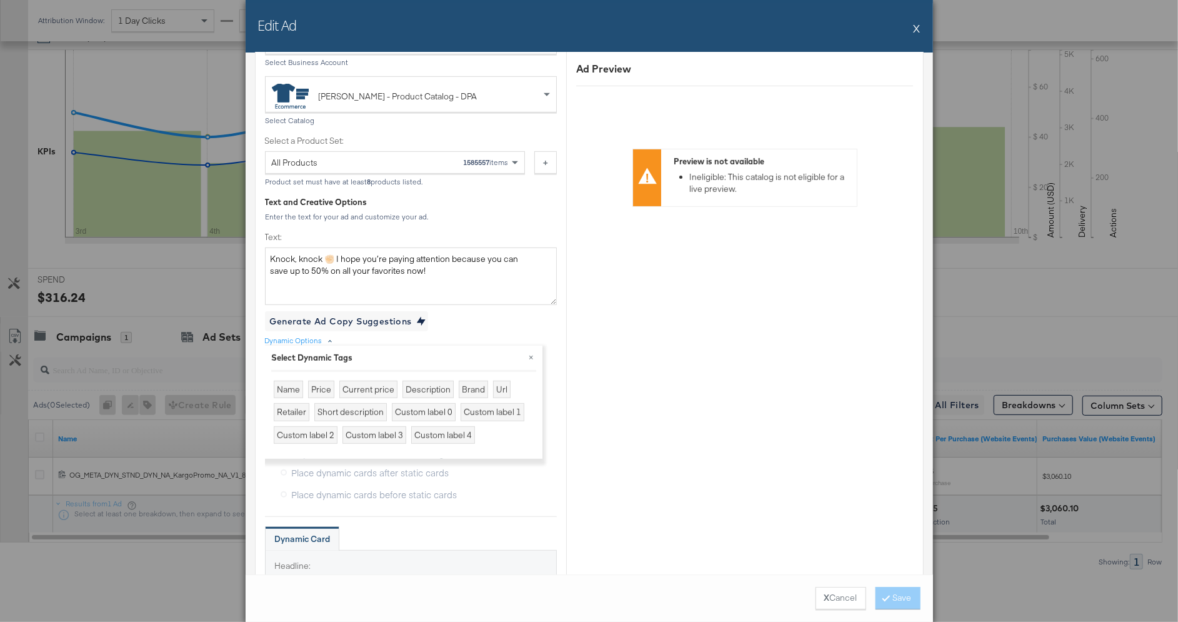
scroll to position [470, 0]
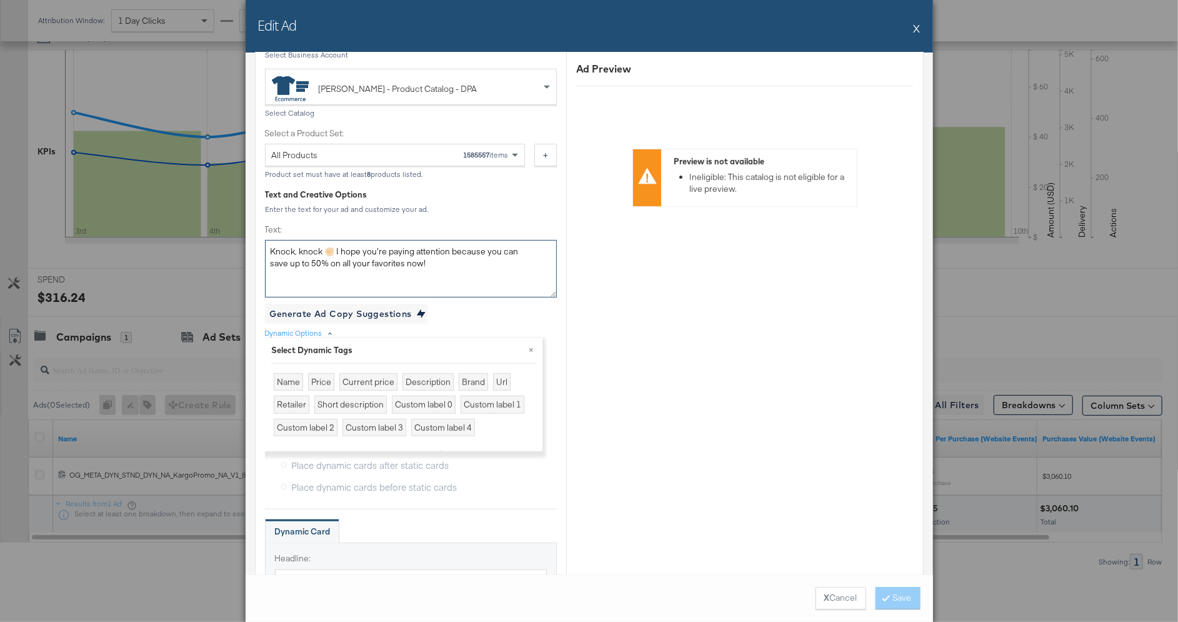
click at [447, 273] on textarea "Knock, knock ✊🏻 I hope you’re paying attention because you can save up to 50% o…" at bounding box center [411, 268] width 292 height 57
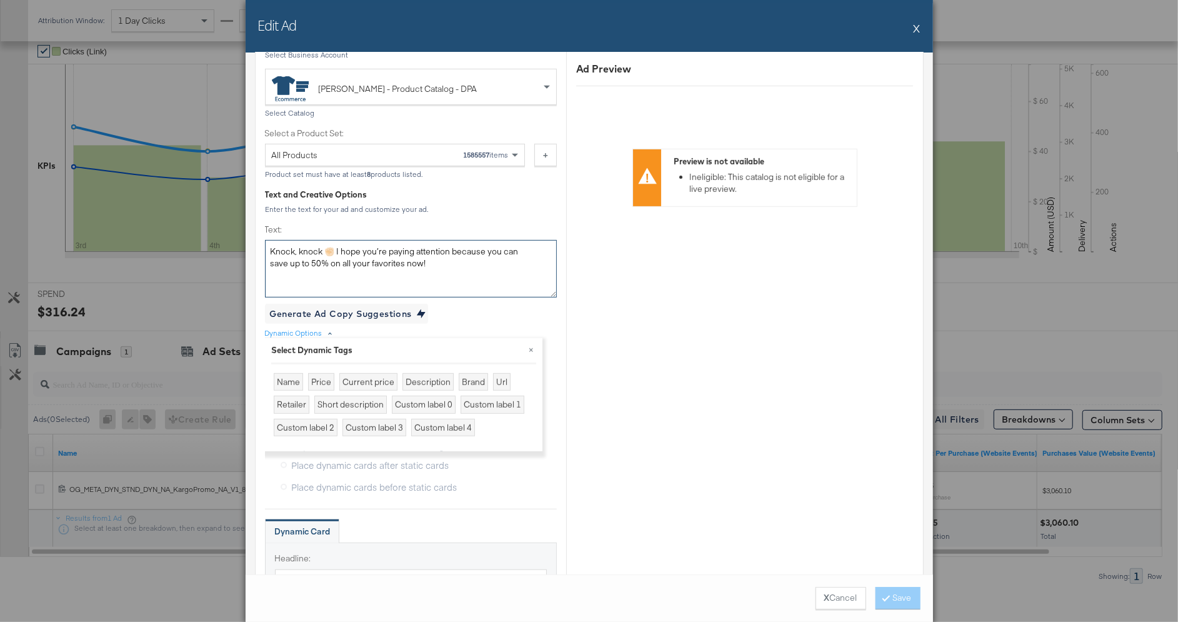
drag, startPoint x: 454, startPoint y: 260, endPoint x: 222, endPoint y: 222, distance: 234.9
click at [222, 222] on div "Edit Ad X Ad Name OG_META_DYN_STND_DYN_NA_KargoPromo_NA_V1_8.29_12.31 Give your…" at bounding box center [589, 311] width 1178 height 622
click at [432, 409] on div "Custom label 0" at bounding box center [424, 404] width 64 height 18
type textarea "{{product.custom_label_0}}"
click at [822, 590] on button "X Cancel" at bounding box center [840, 598] width 51 height 22
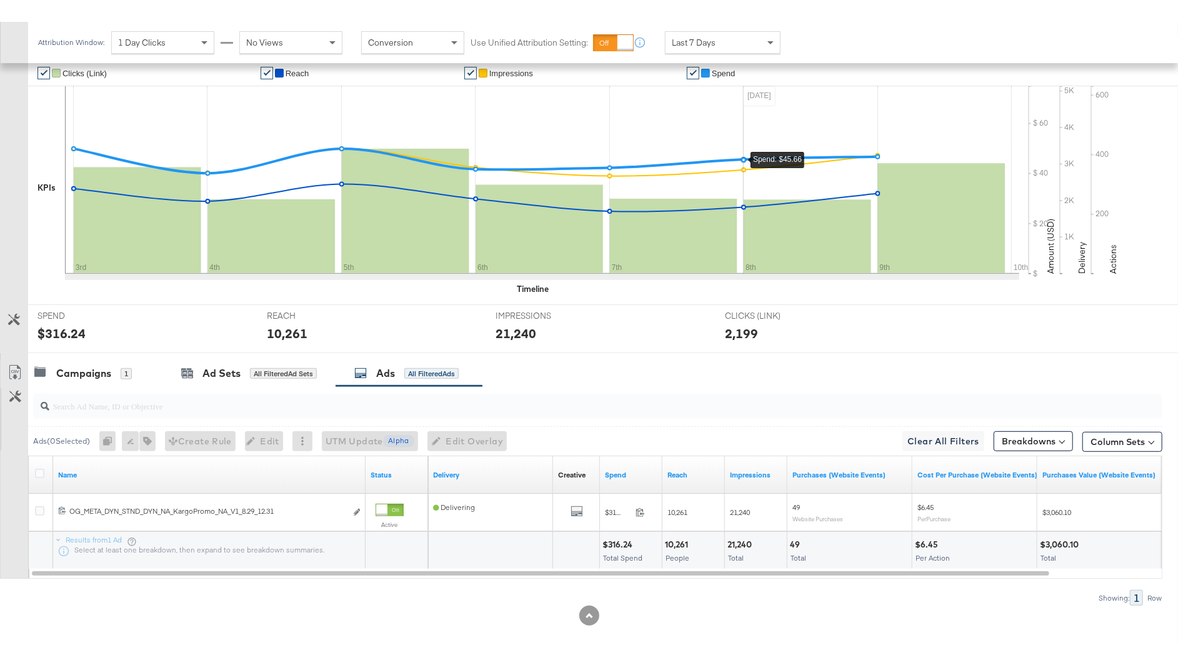
scroll to position [0, 0]
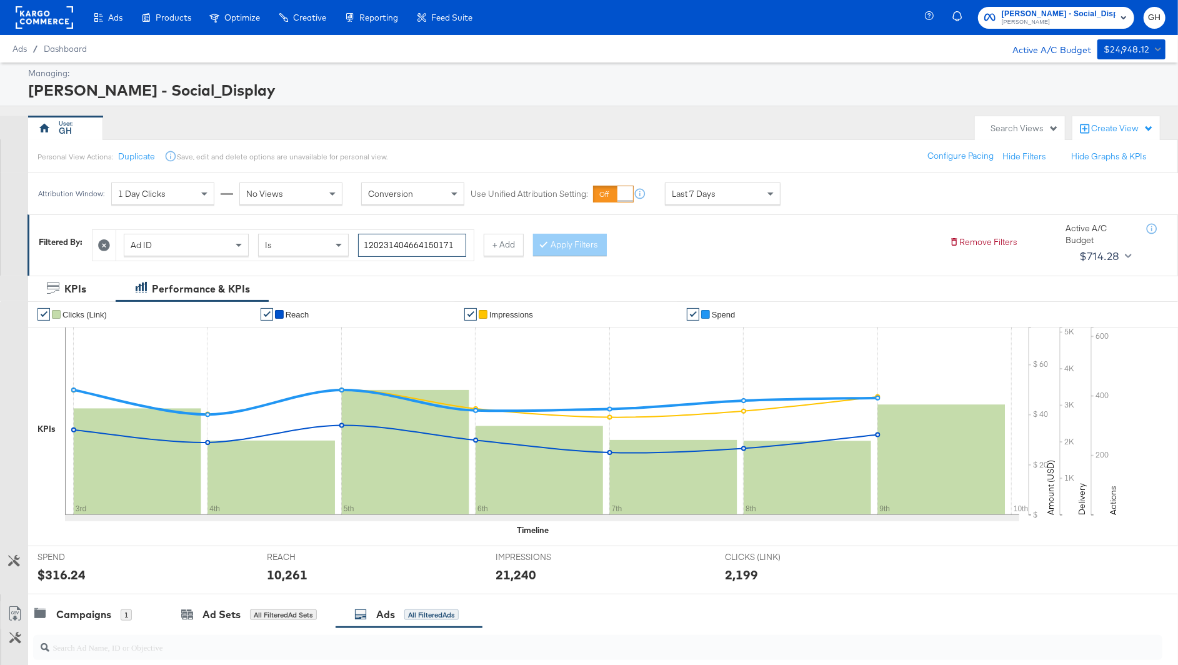
click at [418, 239] on input "120231404664150171" at bounding box center [412, 245] width 108 height 23
paste input "70611"
type input "120231404706110171"
click at [551, 249] on button "Apply Filters" at bounding box center [570, 245] width 74 height 22
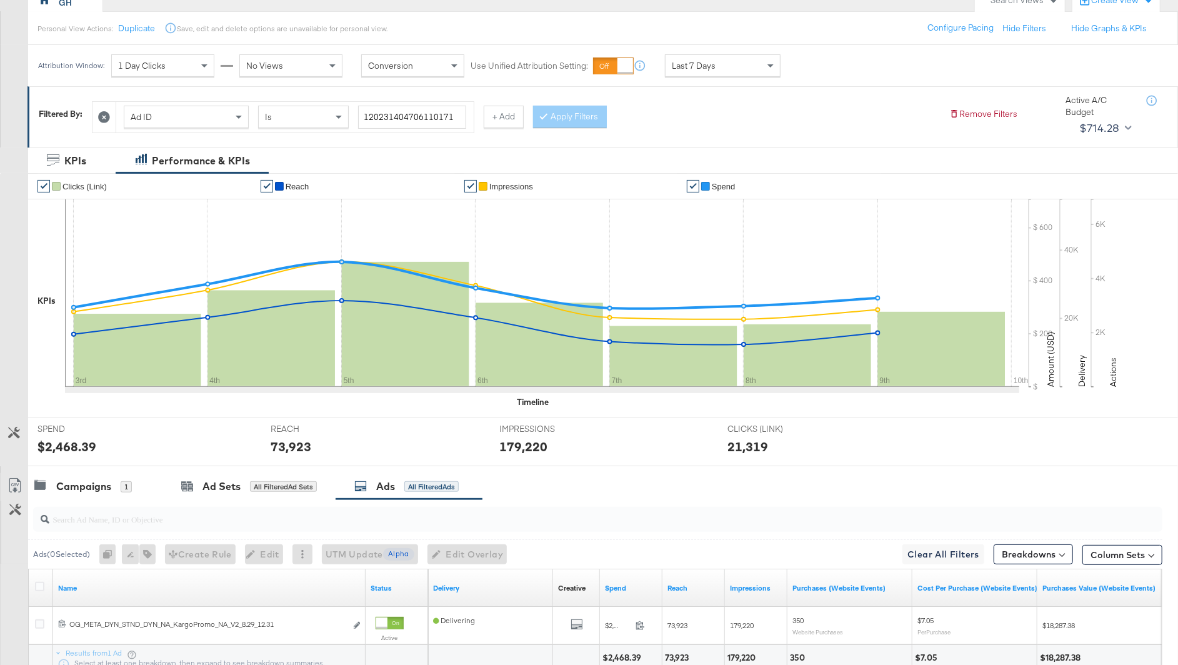
scroll to position [166, 0]
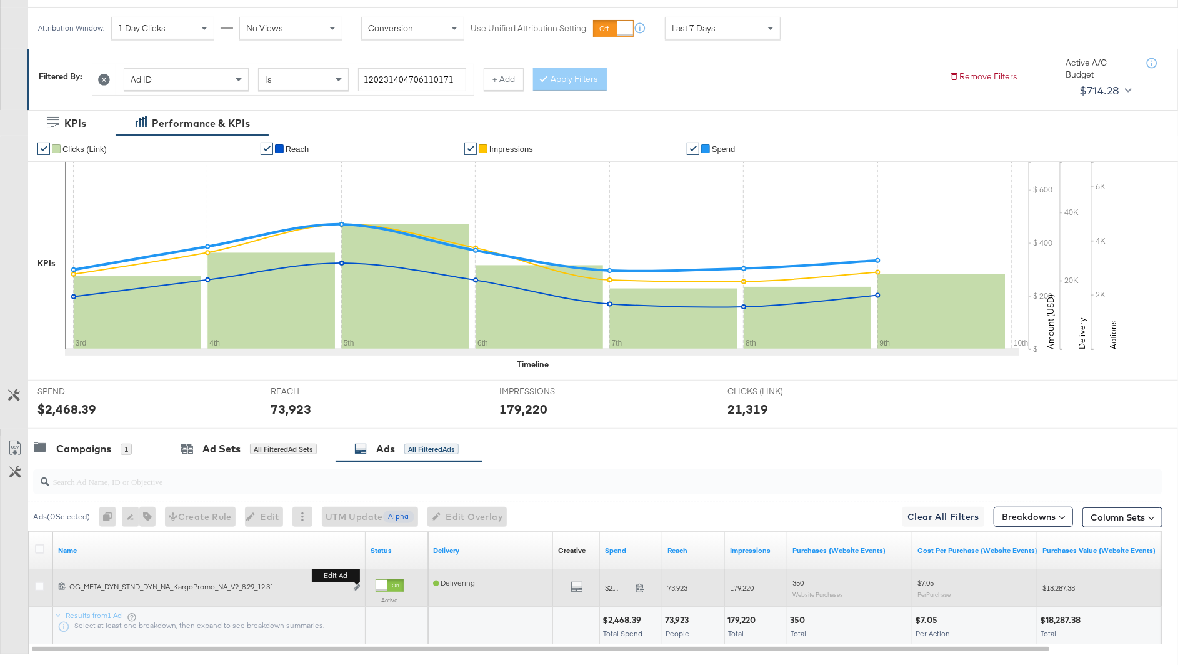
click at [356, 590] on button "Edit ad" at bounding box center [356, 588] width 7 height 13
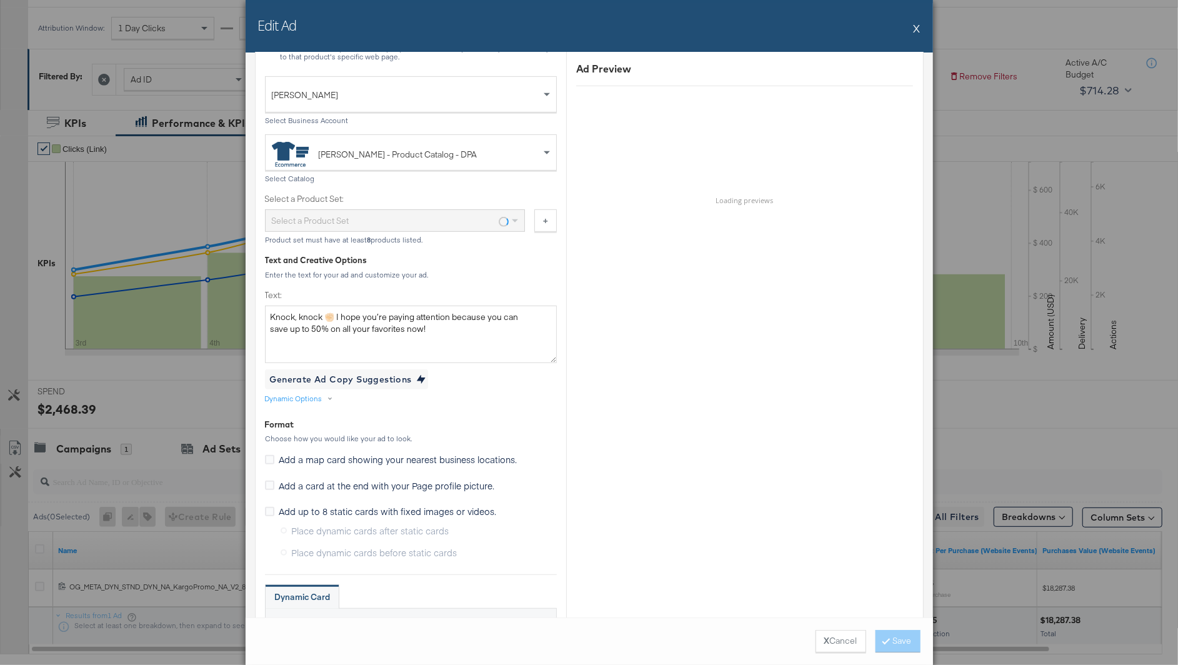
scroll to position [405, 0]
click at [432, 334] on textarea "Knock, knock ✊🏻 I hope you’re paying attention because you can save up to 50% o…" at bounding box center [411, 333] width 292 height 57
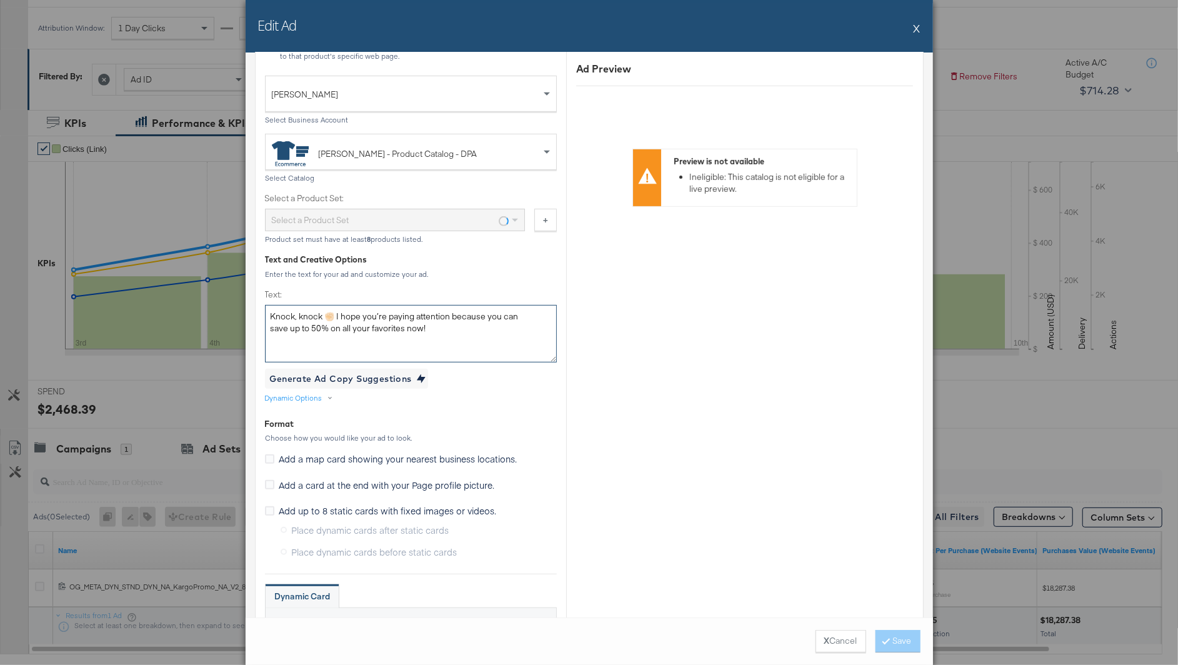
click at [432, 334] on textarea "Knock, knock ✊🏻 I hope you’re paying attention because you can save up to 50% o…" at bounding box center [411, 333] width 292 height 57
paste textarea "Don't miss out on up to 70% off IZOD, Crown & Ivy™, Lucky Brand & more during […"
type textarea "Don't miss out on up to 70% off IZOD, Crown & Ivy™, Lucky Brand & more during […"
click at [905, 621] on button "Save" at bounding box center [897, 641] width 45 height 22
